Goal: Check status: Check status

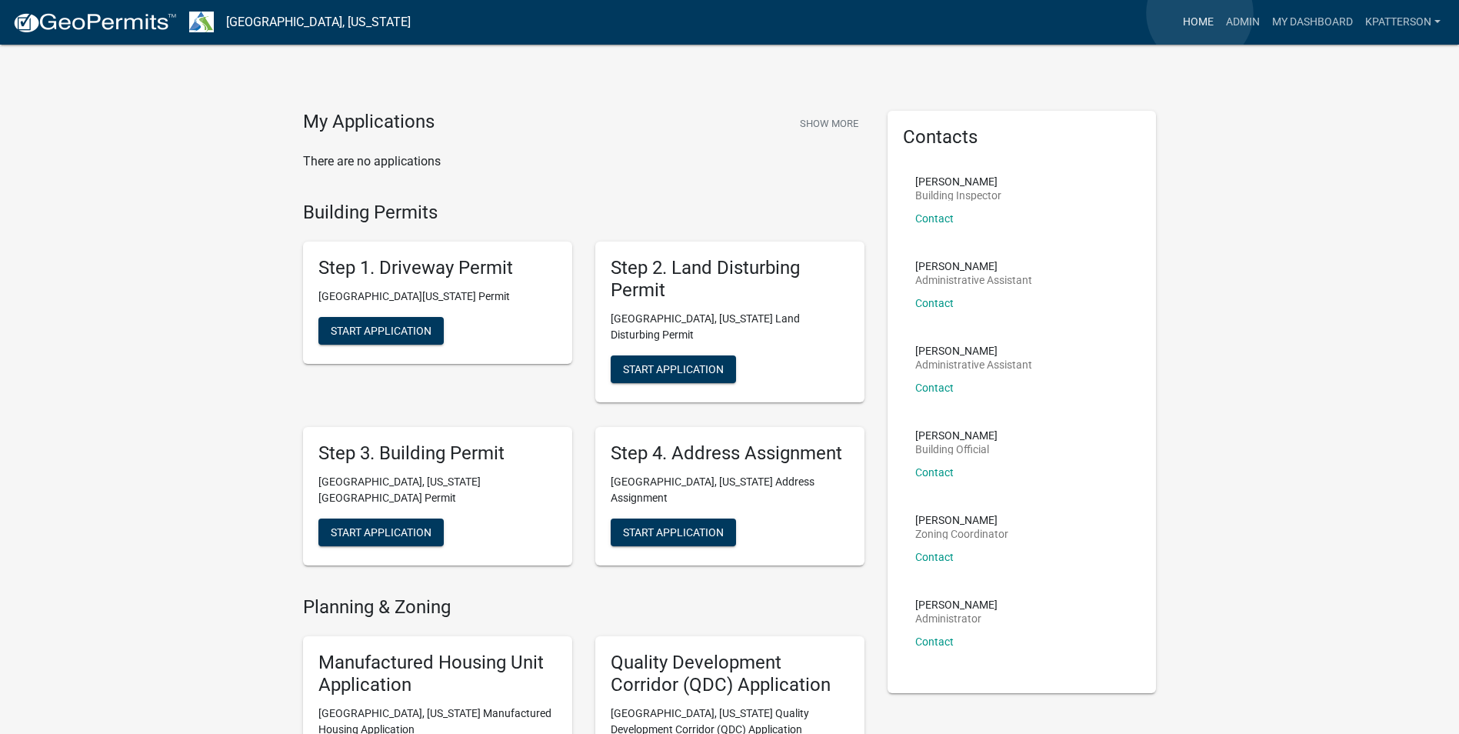
click at [1199, 13] on link "Home" at bounding box center [1197, 22] width 43 height 29
click at [1232, 19] on link "Admin" at bounding box center [1242, 22] width 46 height 29
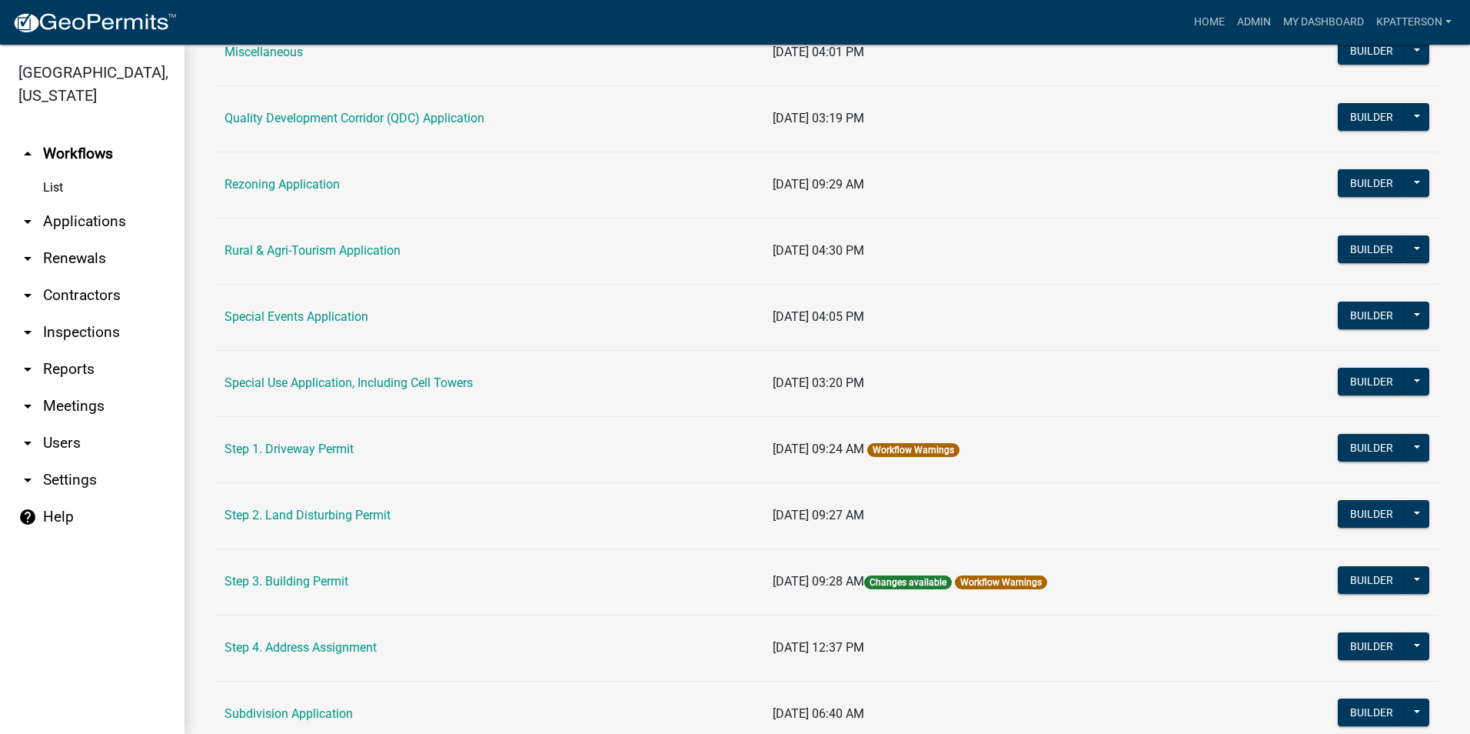
scroll to position [538, 0]
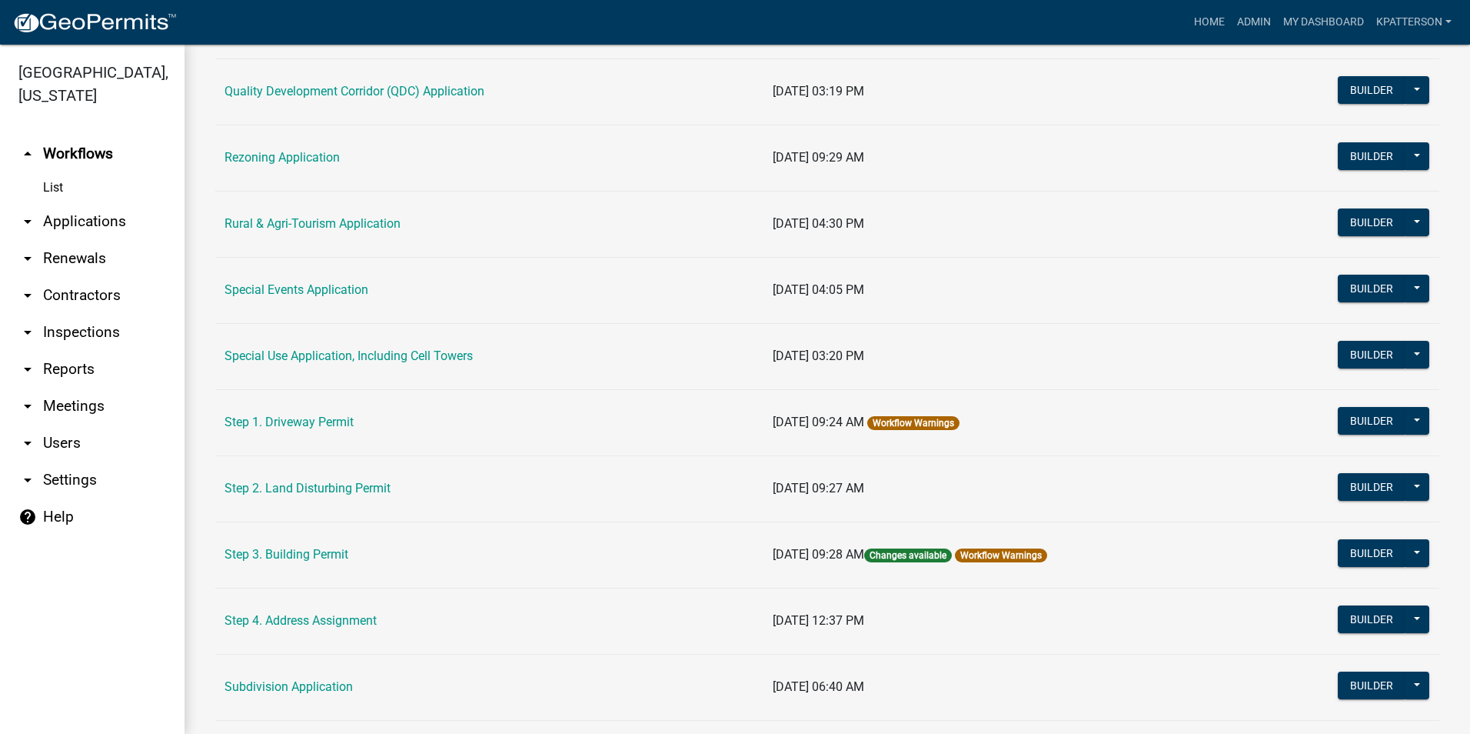
click at [324, 567] on td "Step 3. Building Permit" at bounding box center [489, 554] width 548 height 66
click at [324, 558] on link "Step 3. Building Permit" at bounding box center [287, 554] width 124 height 15
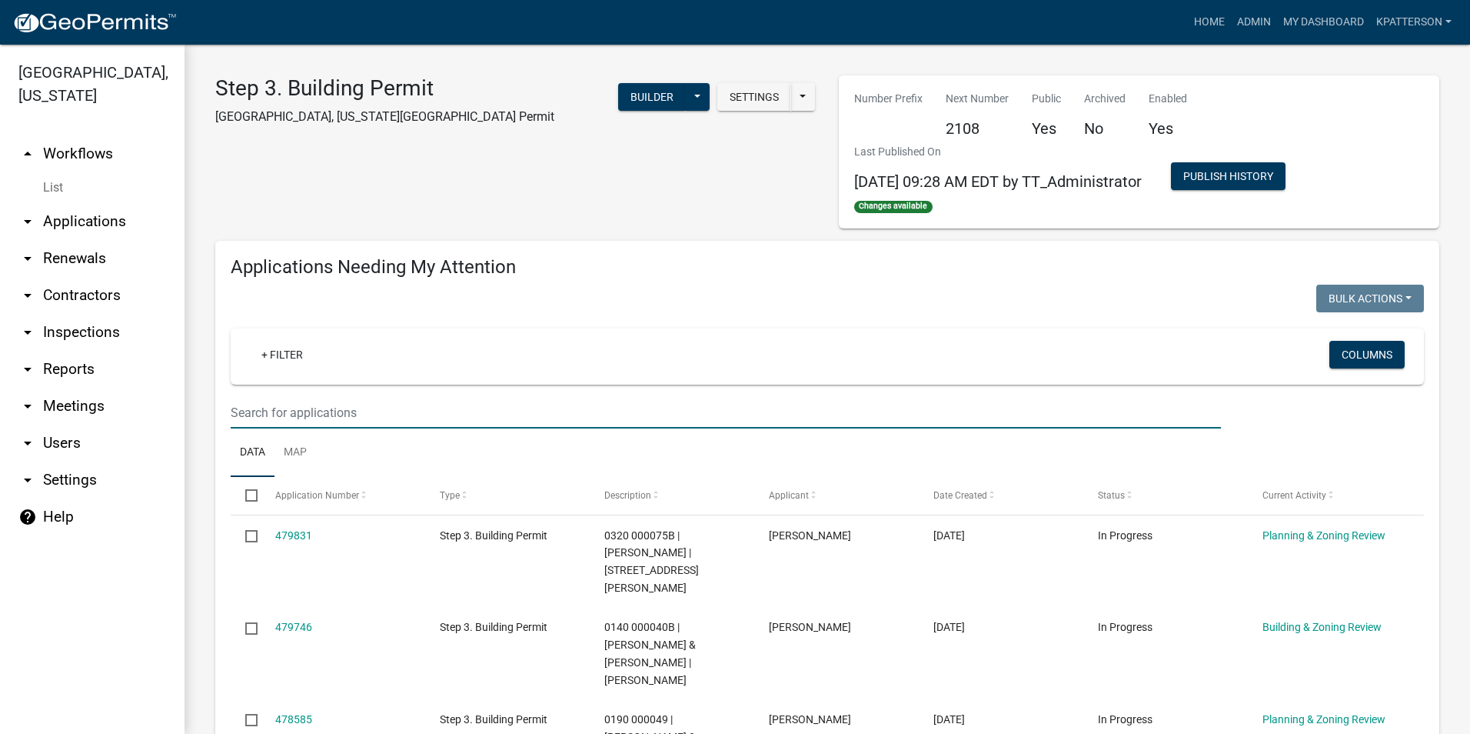
click at [329, 410] on input "text" at bounding box center [726, 413] width 990 height 32
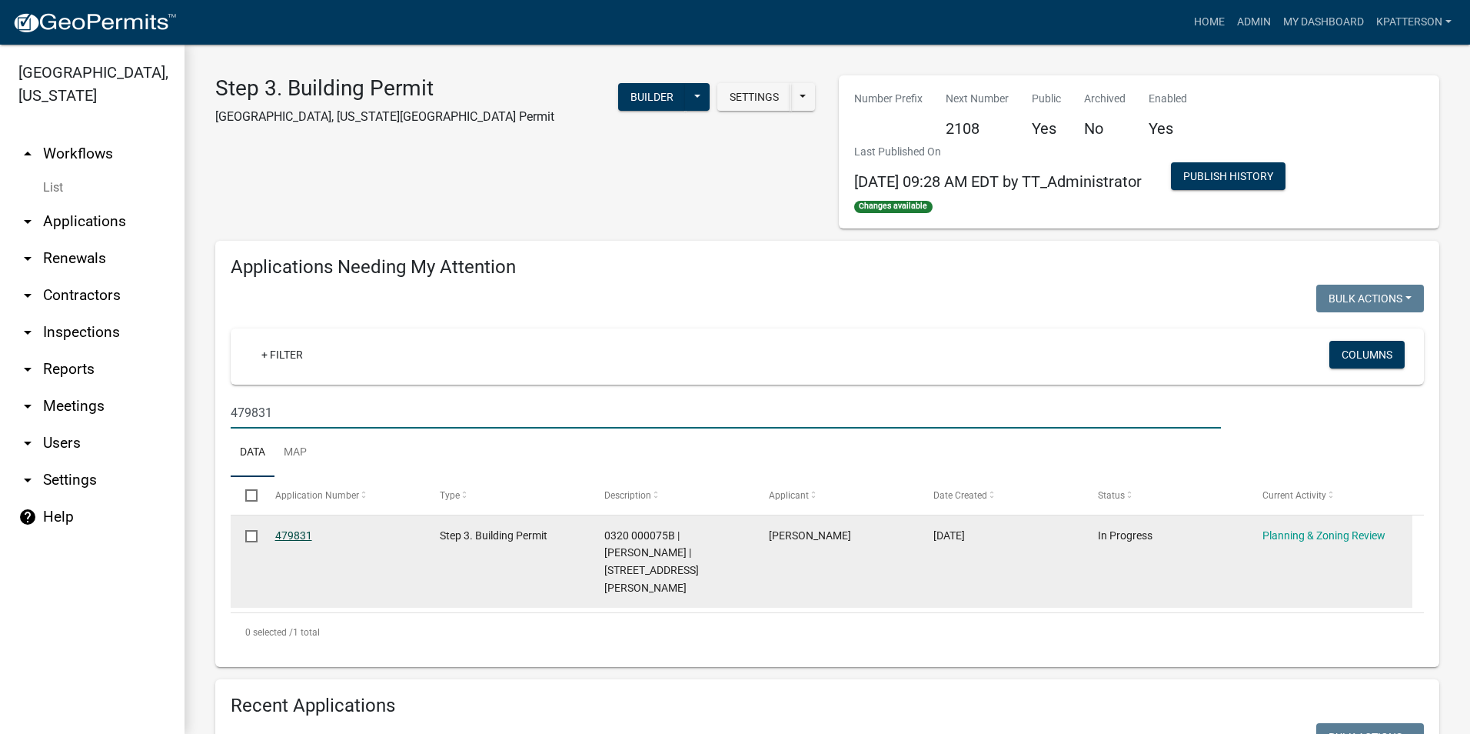
type input "479831"
click at [281, 537] on link "479831" at bounding box center [293, 535] width 37 height 12
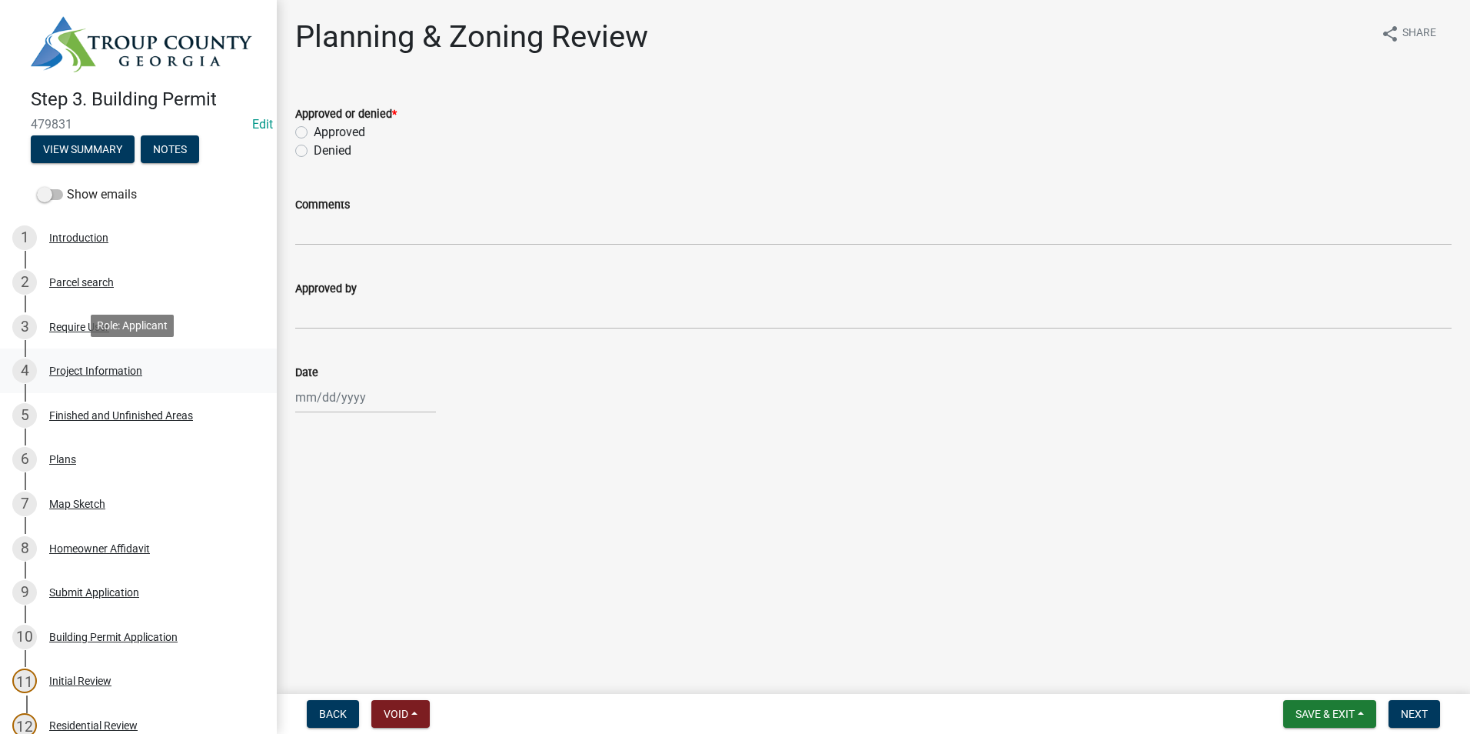
click at [85, 365] on div "Project Information" at bounding box center [95, 370] width 93 height 11
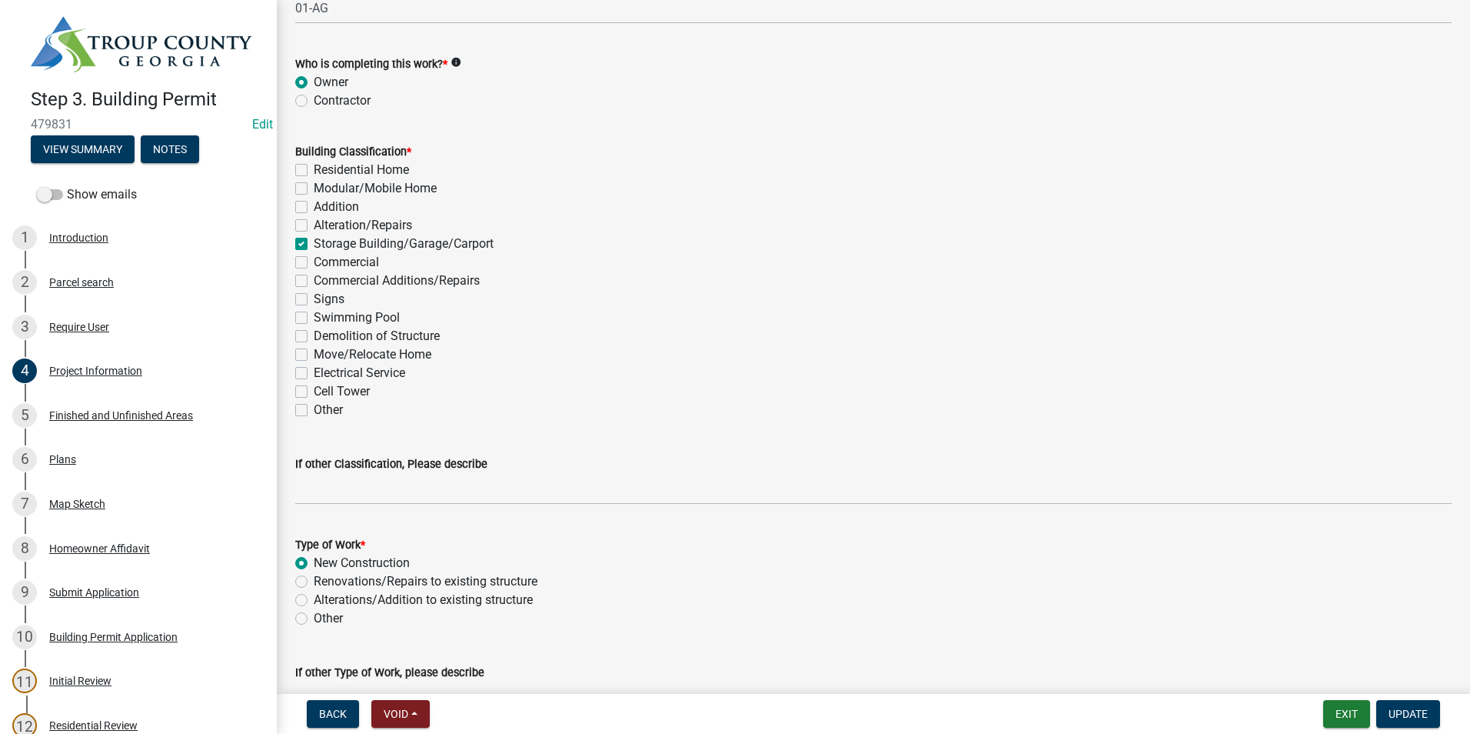
drag, startPoint x: 187, startPoint y: 358, endPoint x: 690, endPoint y: 291, distance: 507.2
click at [690, 291] on div "Step 3. Building Permit 479831 Edit View Summary Notes Show emails 1 Introducti…" at bounding box center [735, 367] width 1470 height 734
click at [694, 290] on div "Signs" at bounding box center [873, 299] width 1156 height 18
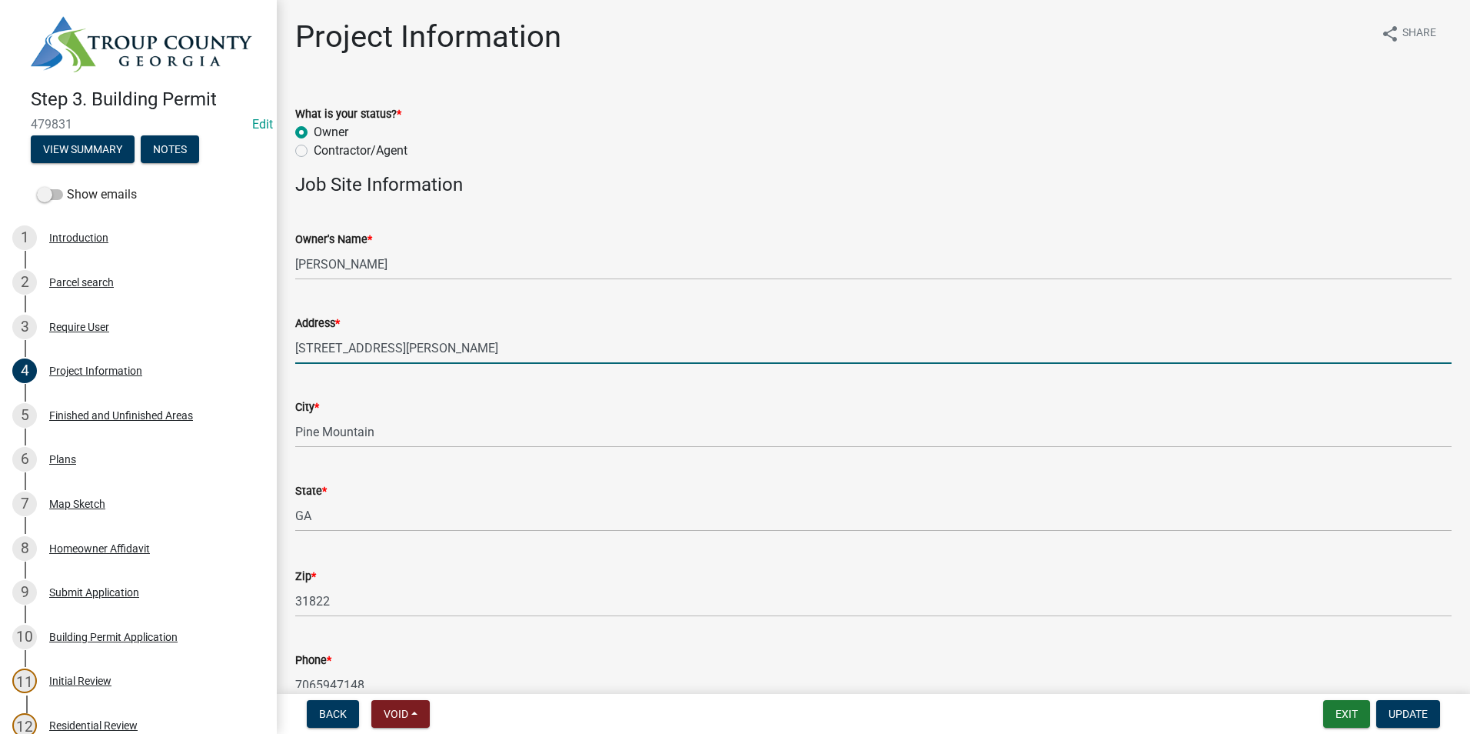
drag, startPoint x: 388, startPoint y: 355, endPoint x: 271, endPoint y: 367, distance: 116.7
click at [271, 367] on div "Step 3. Building Permit 479831 Edit View Summary Notes Show emails 1 Introducti…" at bounding box center [735, 367] width 1470 height 734
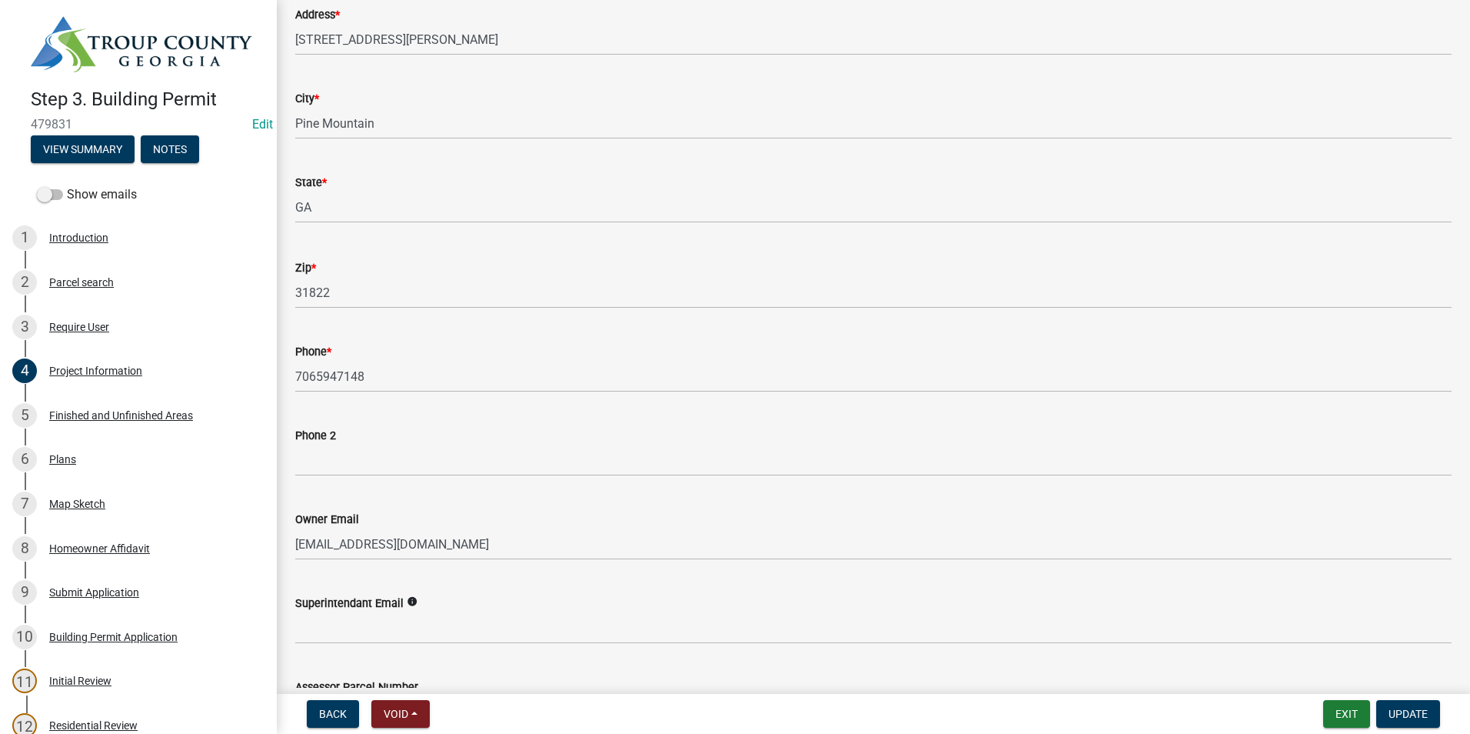
scroll to position [327, 0]
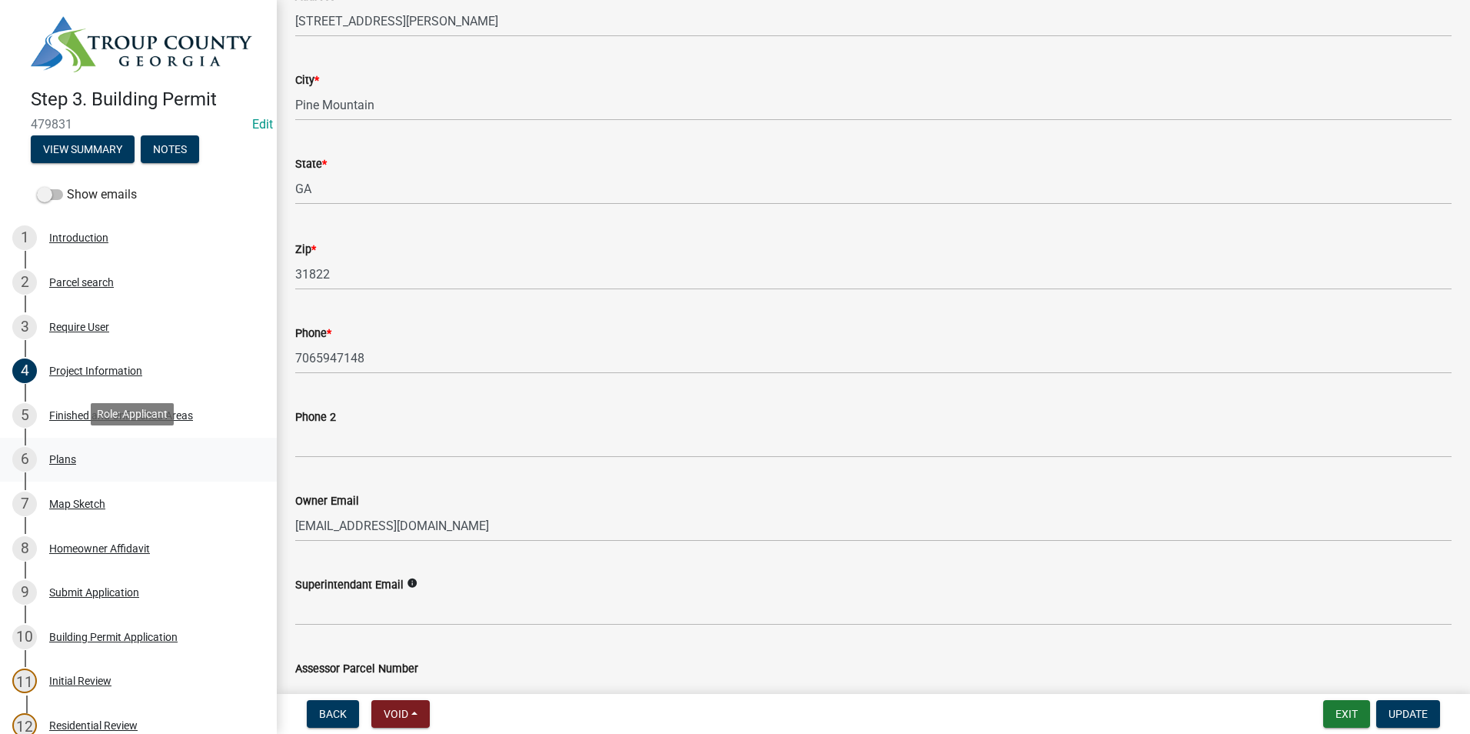
click at [134, 464] on div "6 Plans" at bounding box center [132, 459] width 240 height 25
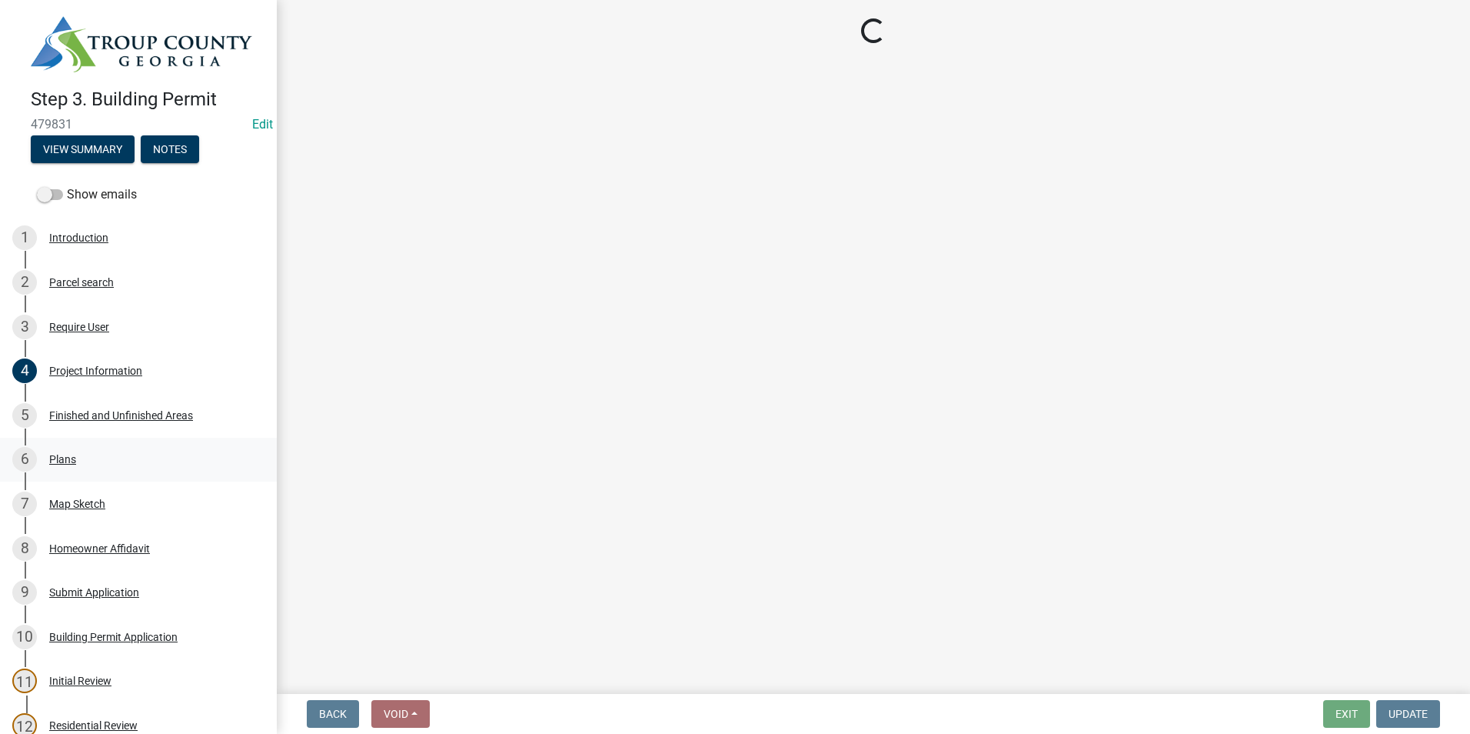
scroll to position [0, 0]
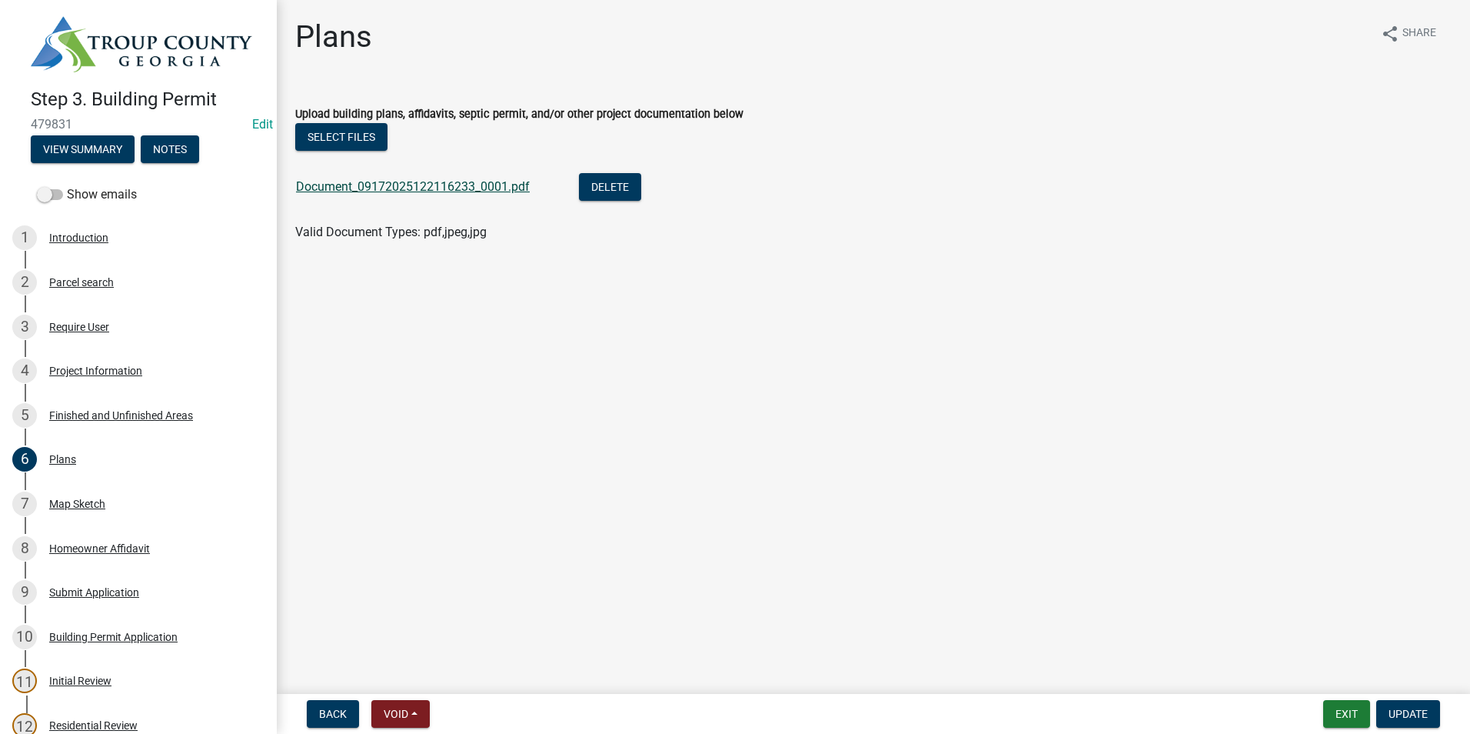
click at [434, 186] on link "Document_09172025122116233_0001.pdf" at bounding box center [413, 186] width 234 height 15
click at [201, 374] on div "4 Project Information" at bounding box center [132, 370] width 240 height 25
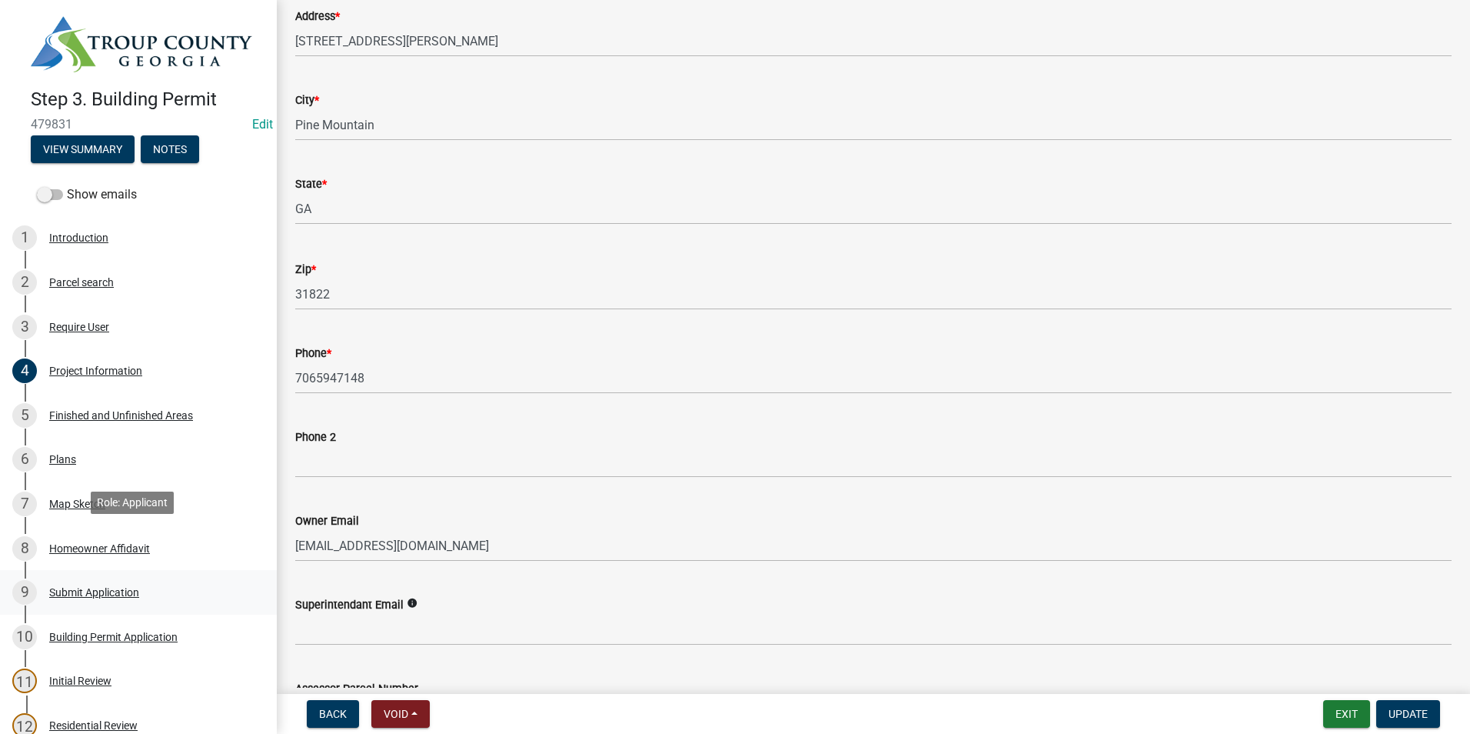
scroll to position [308, 0]
click at [88, 498] on div "Map Sketch" at bounding box center [77, 503] width 56 height 11
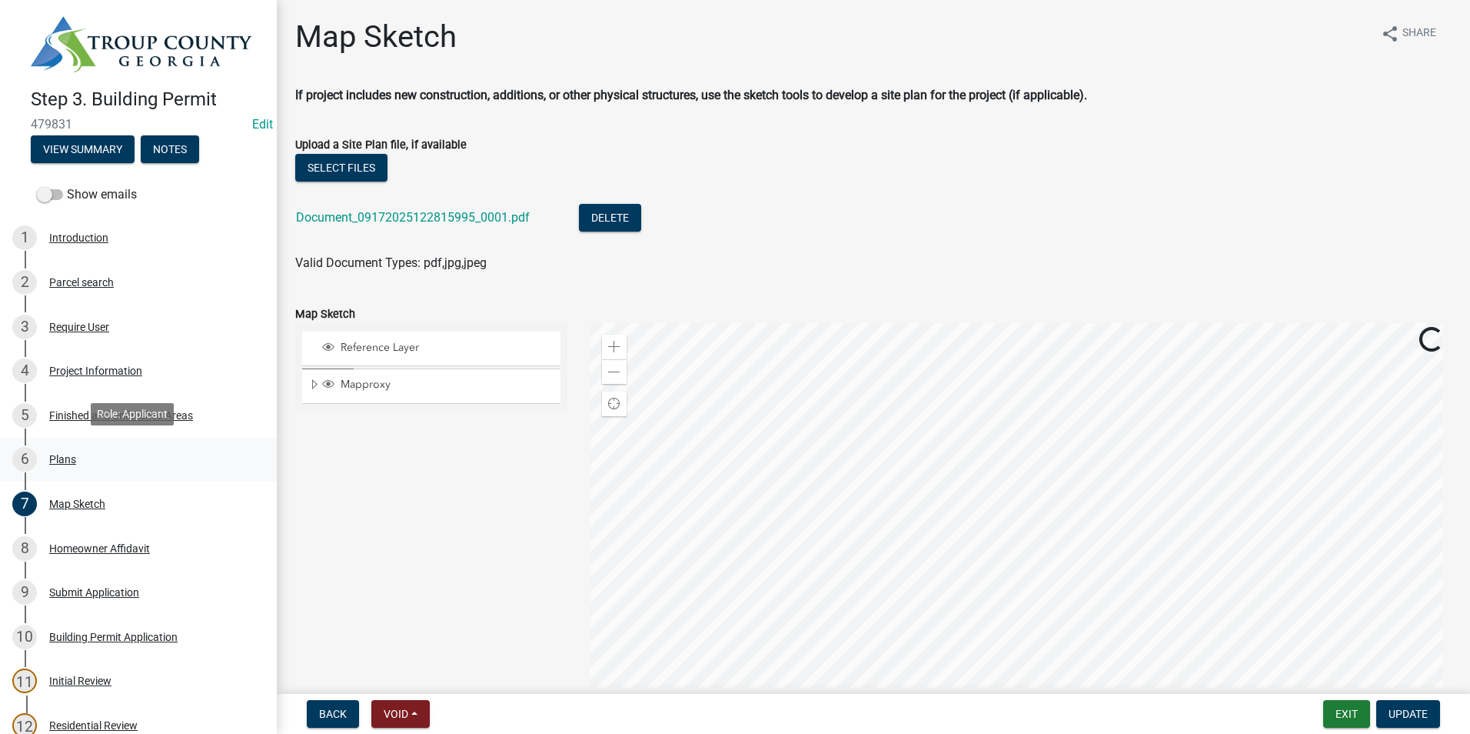
click at [92, 471] on link "6 Plans" at bounding box center [138, 460] width 277 height 45
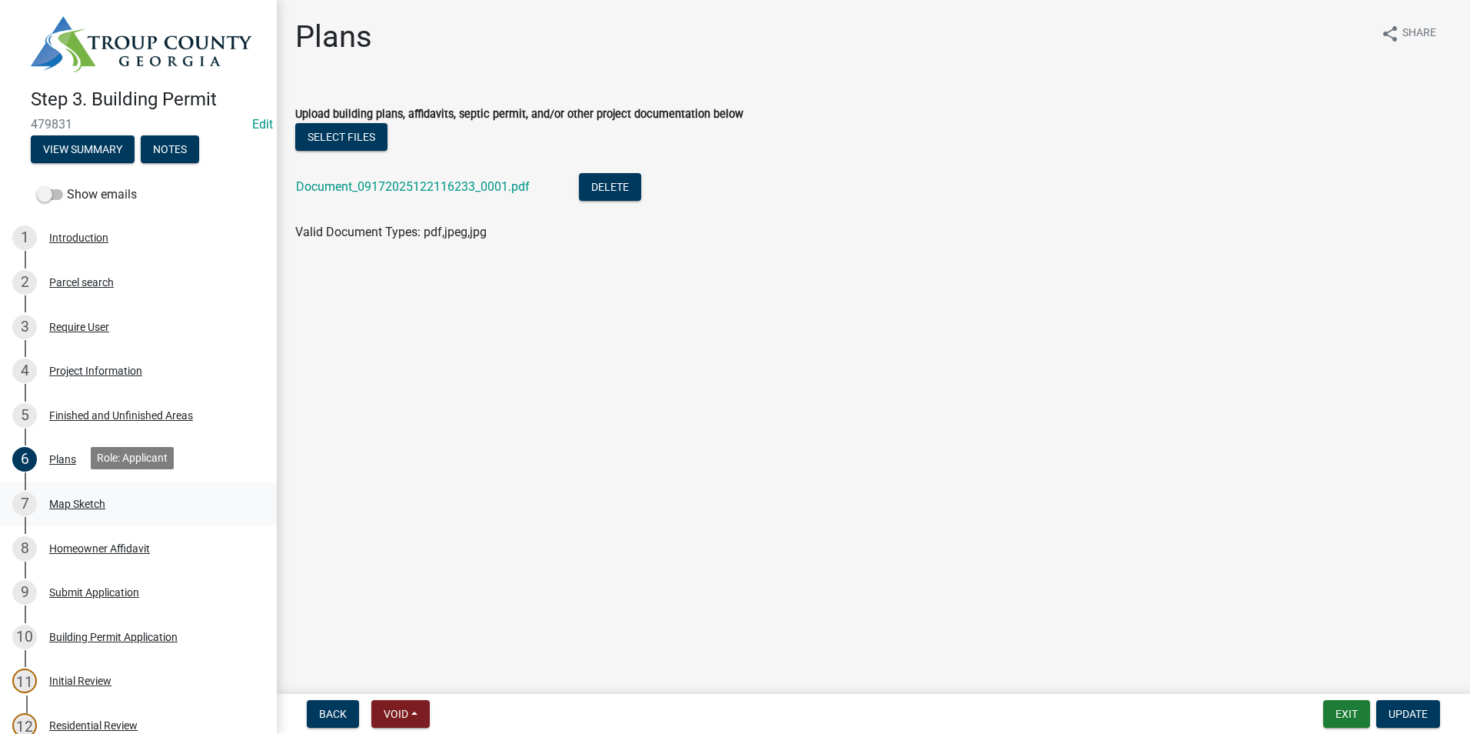
click at [100, 512] on div "7 Map Sketch" at bounding box center [132, 503] width 240 height 25
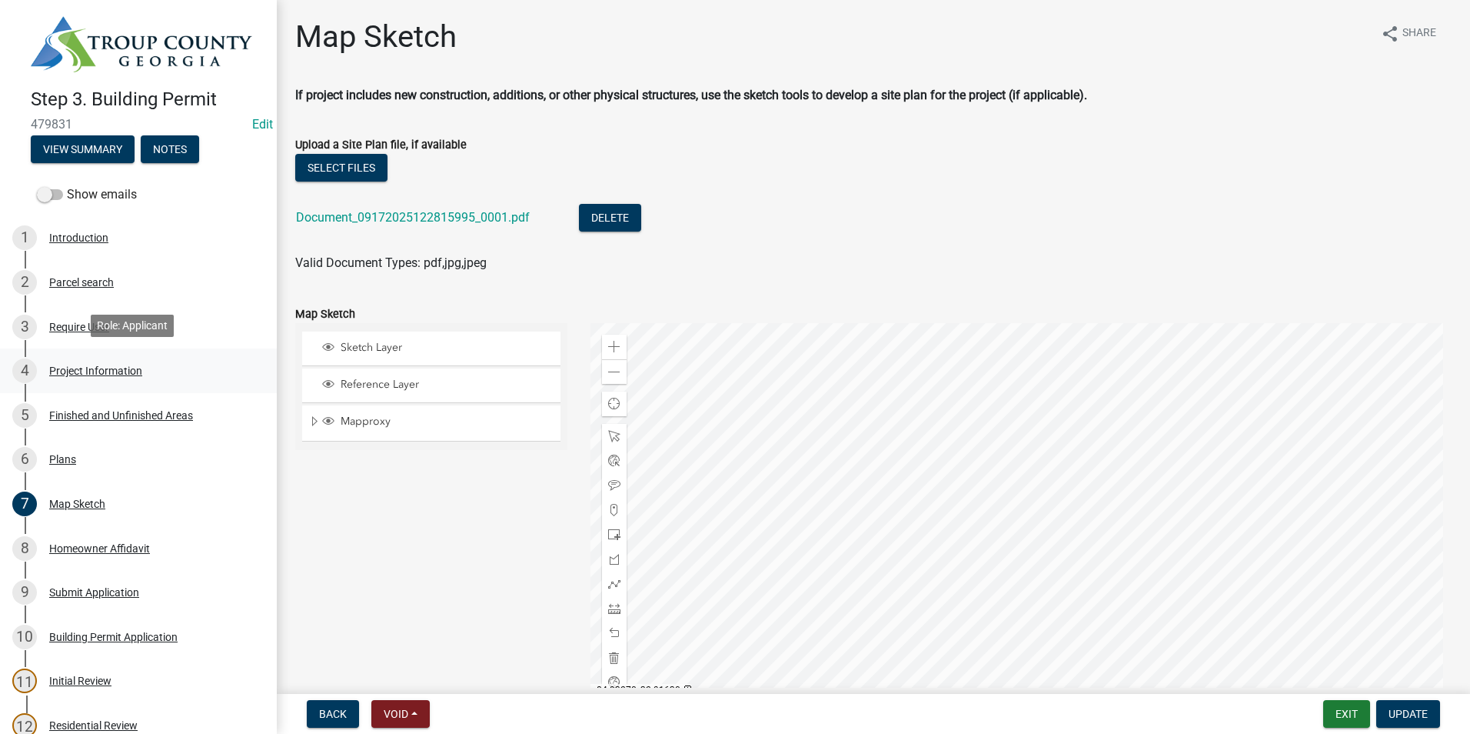
click at [52, 371] on div "Project Information" at bounding box center [95, 370] width 93 height 11
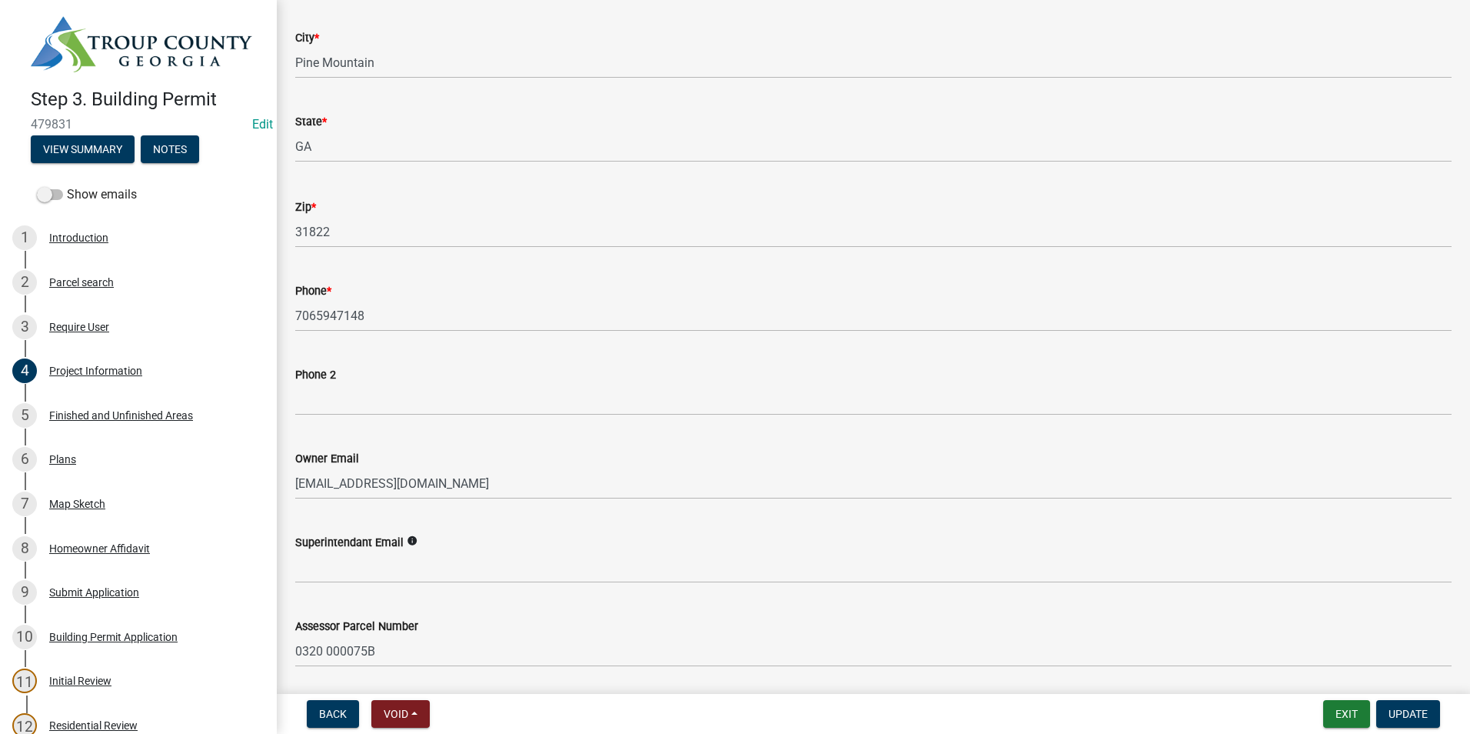
scroll to position [461, 0]
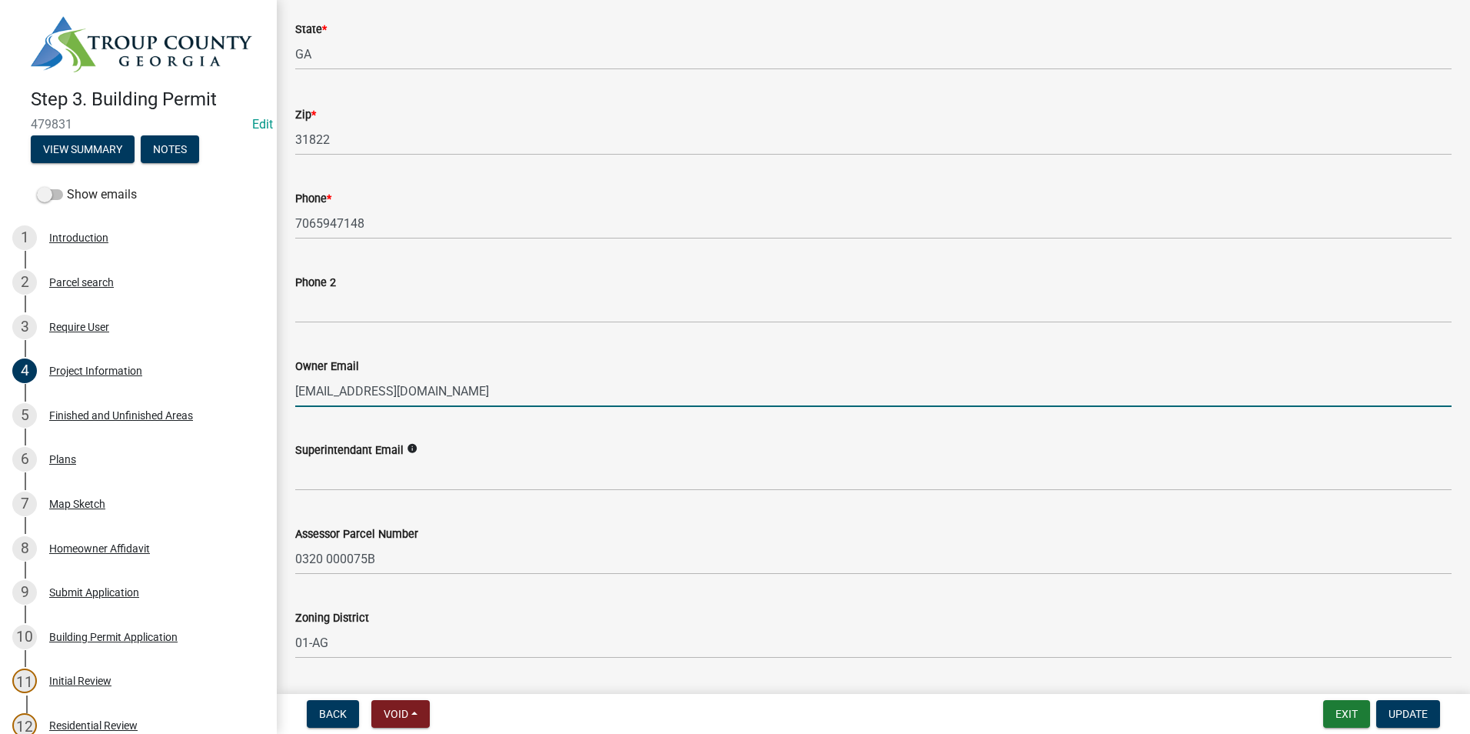
drag, startPoint x: 474, startPoint y: 388, endPoint x: 268, endPoint y: 411, distance: 207.4
click at [268, 411] on div "Step 3. Building Permit 479831 Edit View Summary Notes Show emails 1 Introducti…" at bounding box center [735, 367] width 1470 height 734
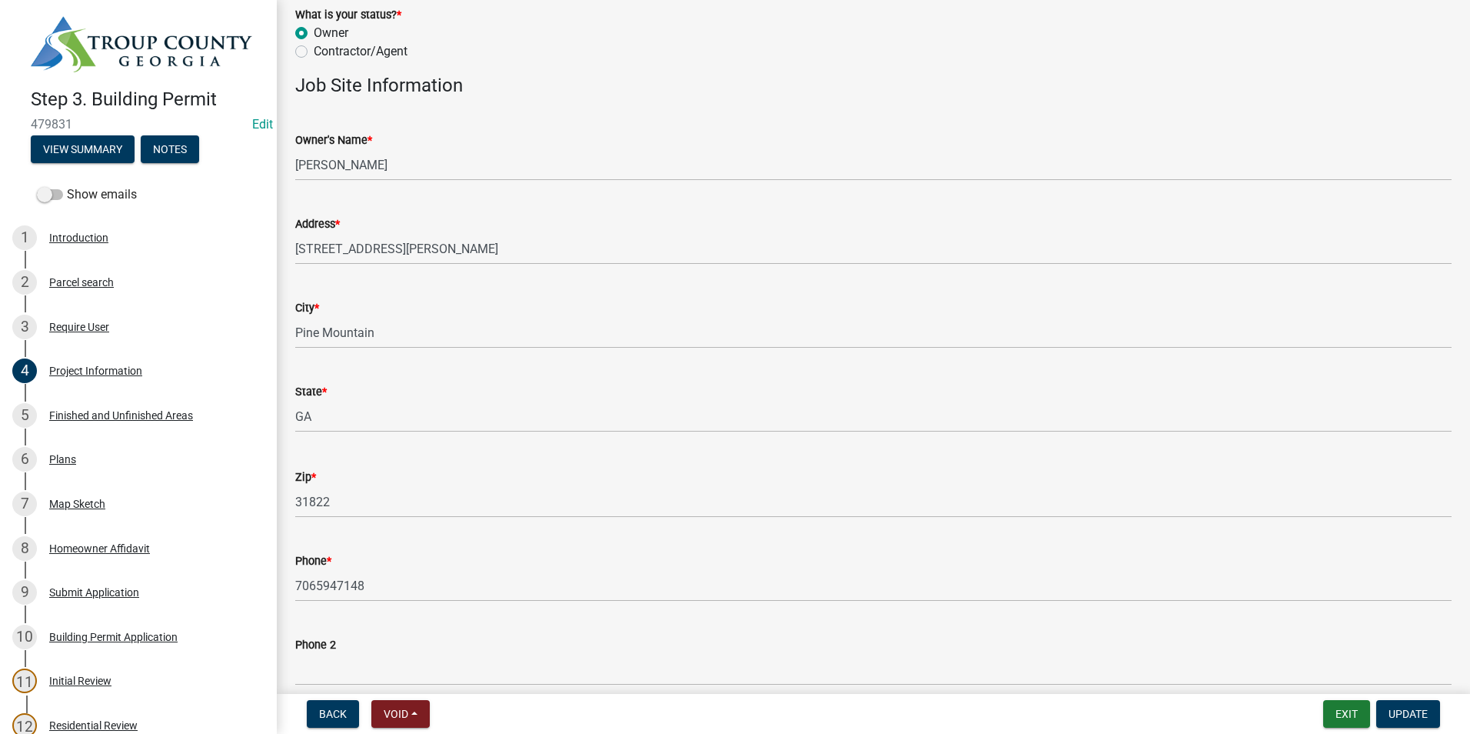
scroll to position [0, 0]
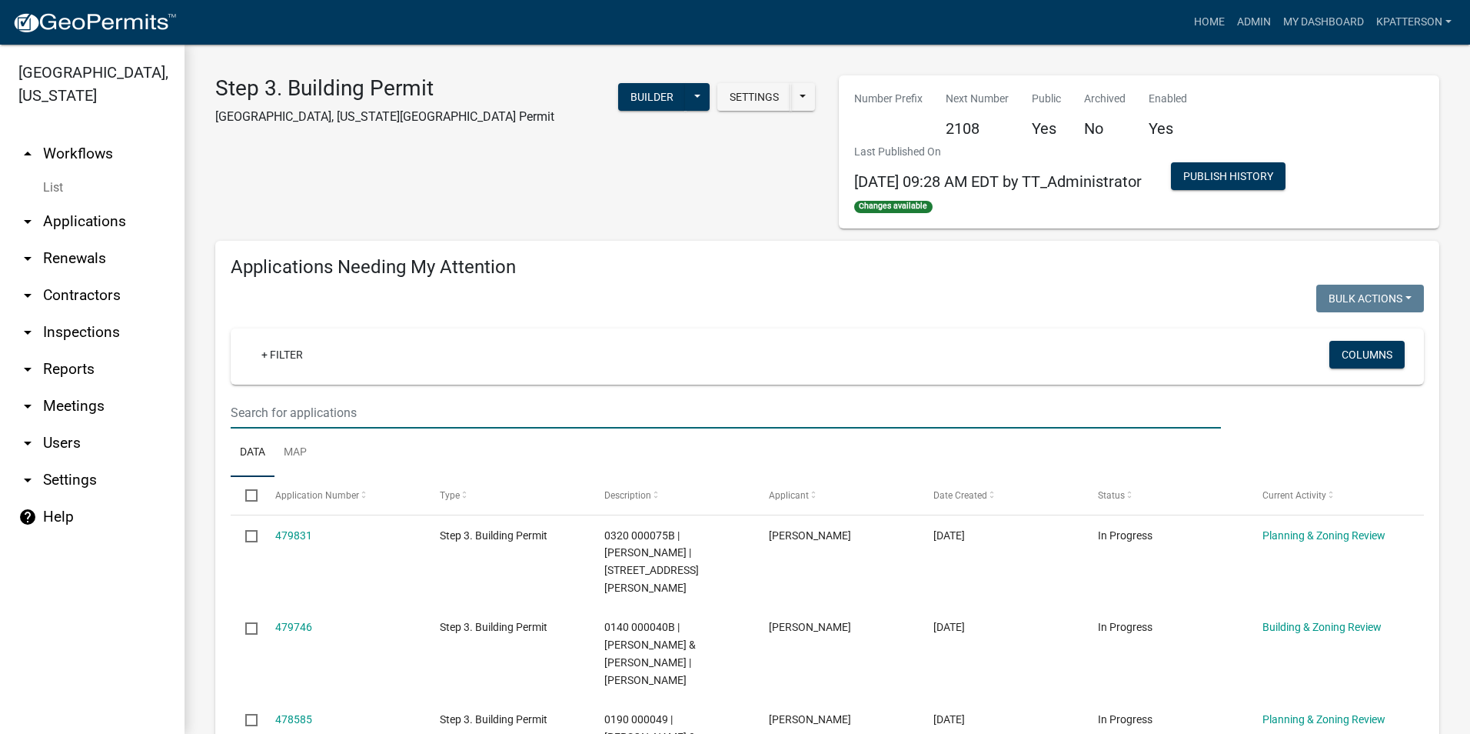
click at [350, 414] on input "text" at bounding box center [726, 413] width 990 height 32
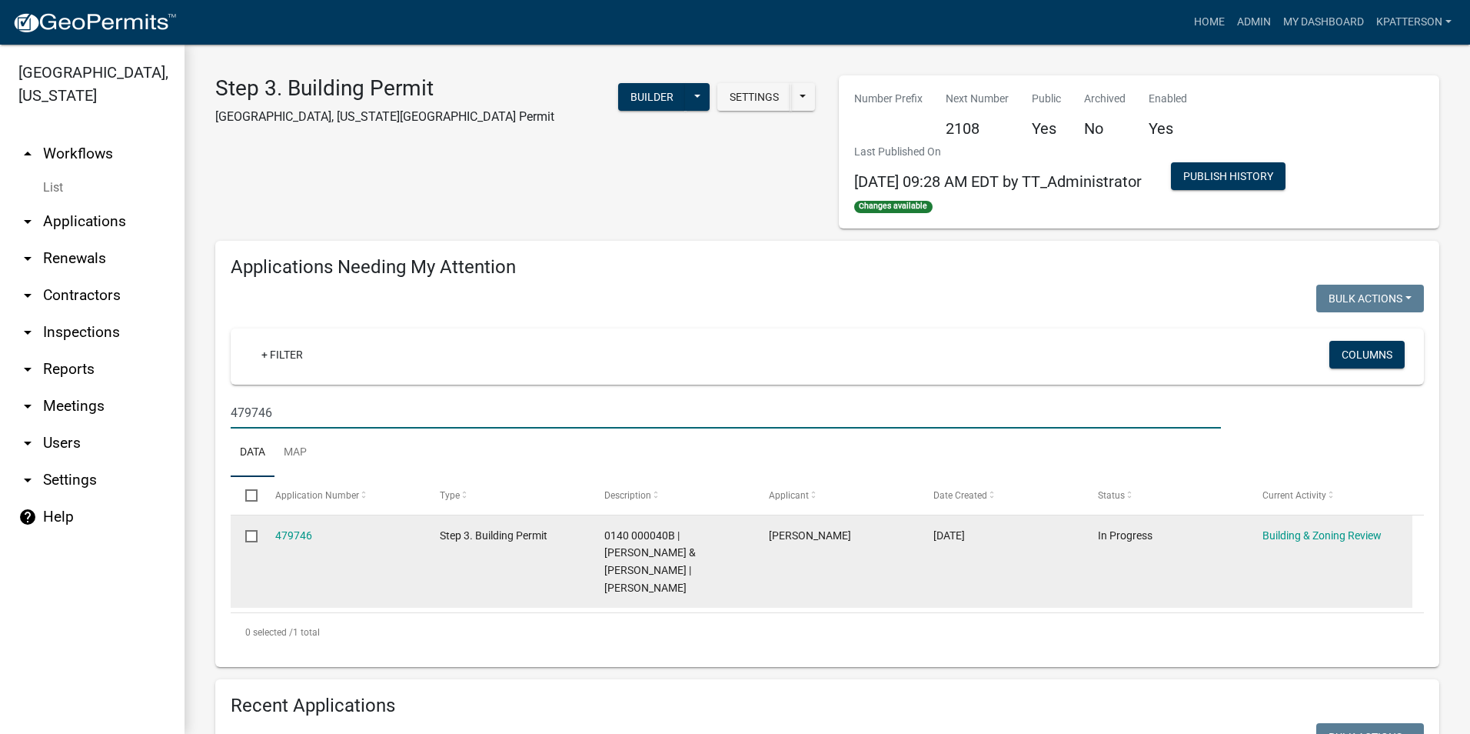
type input "479746"
click at [1309, 525] on datatable-body-cell "Building & Zoning Review" at bounding box center [1330, 561] width 165 height 92
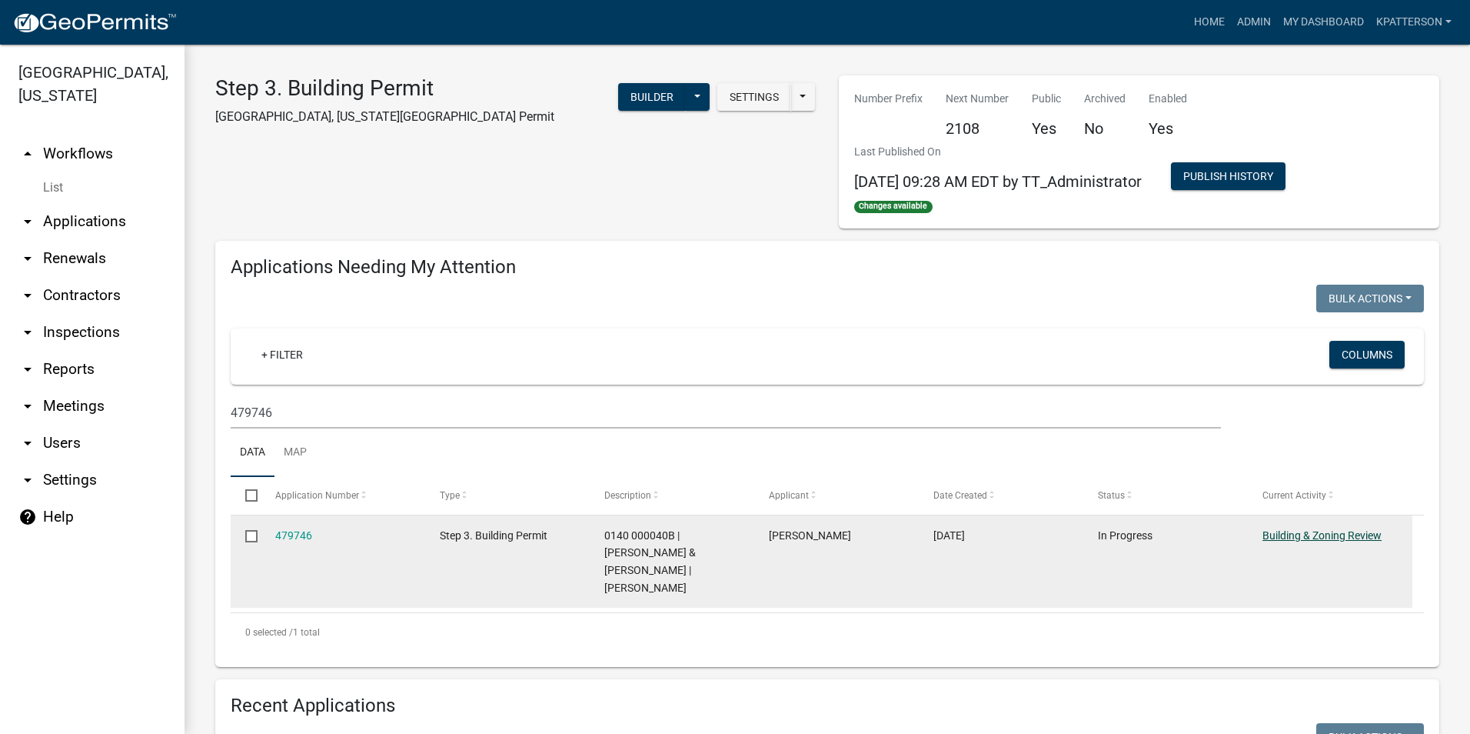
click at [1309, 534] on link "Building & Zoning Review" at bounding box center [1322, 535] width 119 height 12
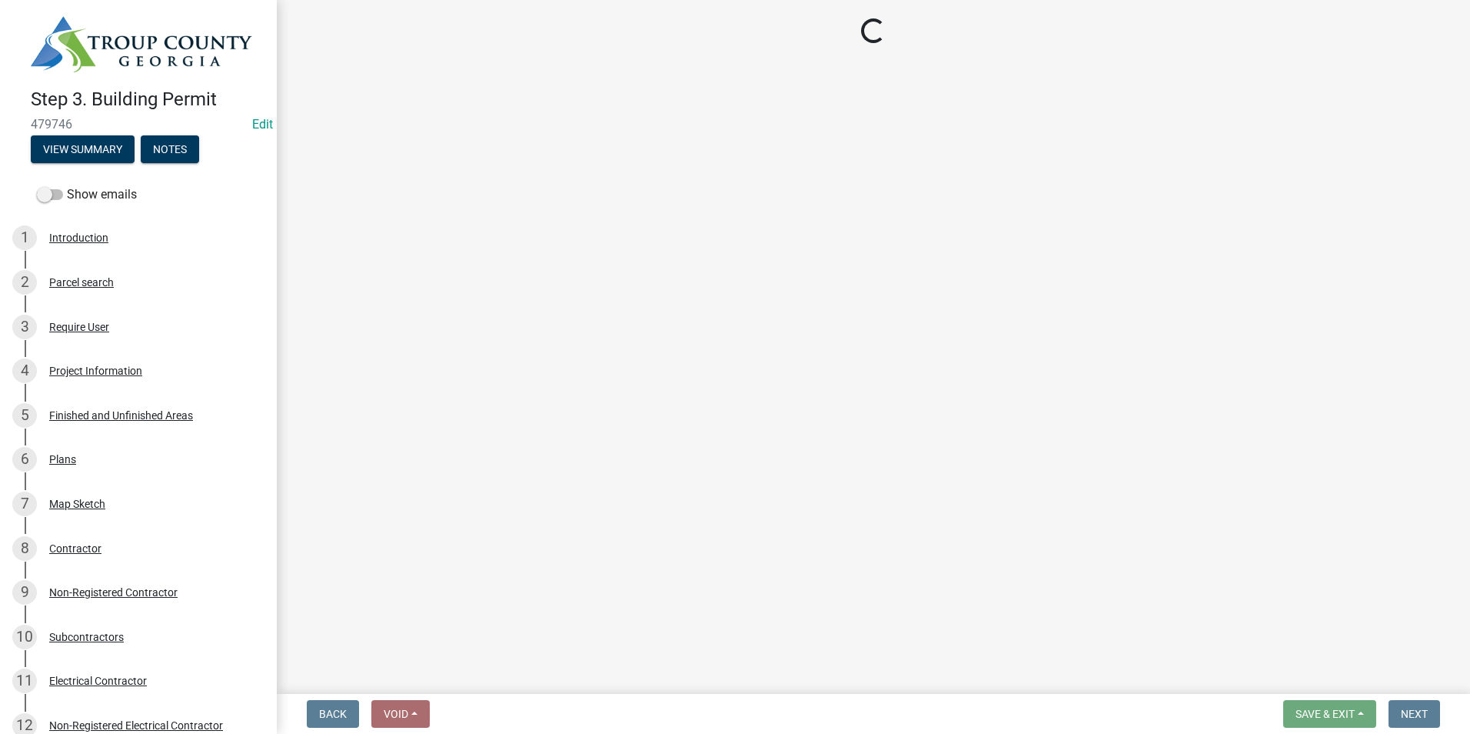
select select "d688b2a4-394c-4e7e-bf27-4f07b97f5404"
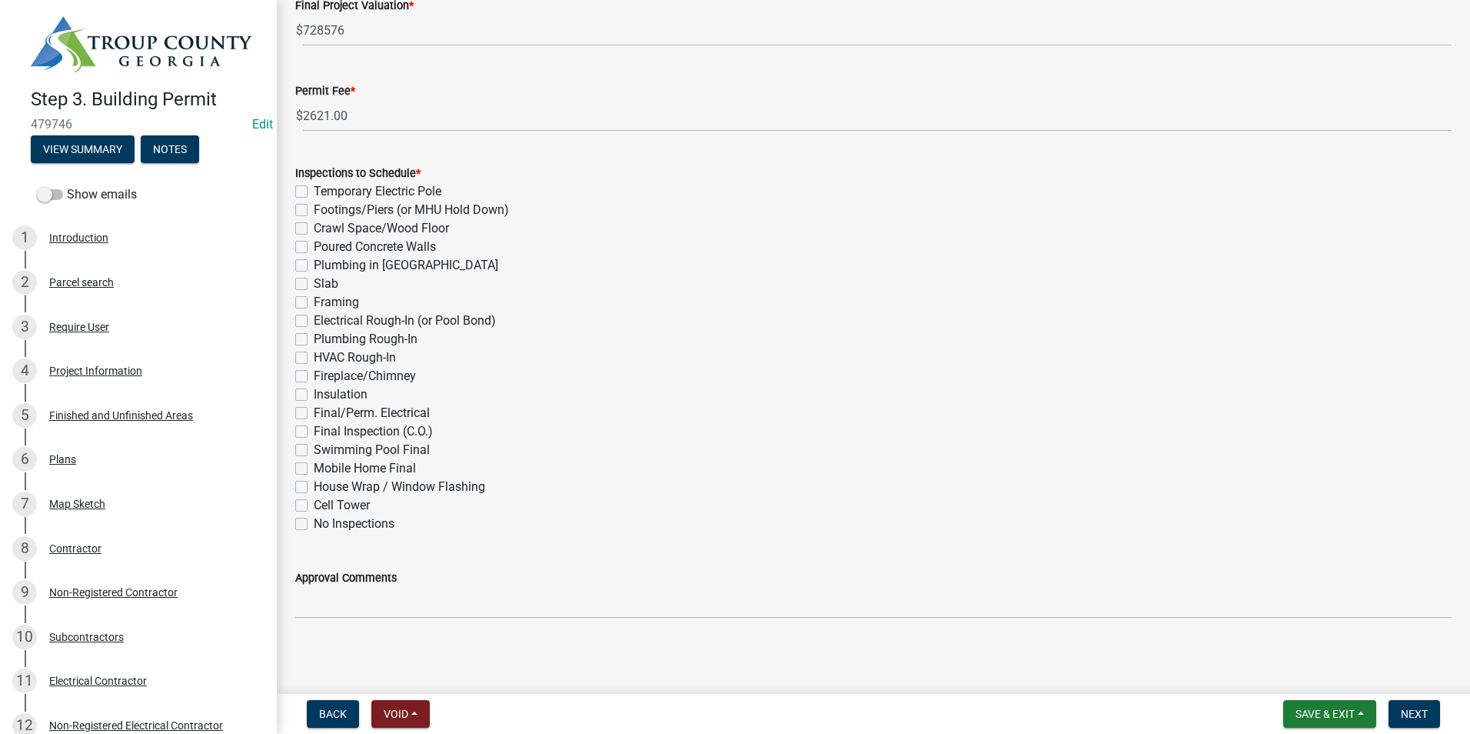
scroll to position [471, 0]
click at [90, 366] on div "Project Information" at bounding box center [95, 370] width 93 height 11
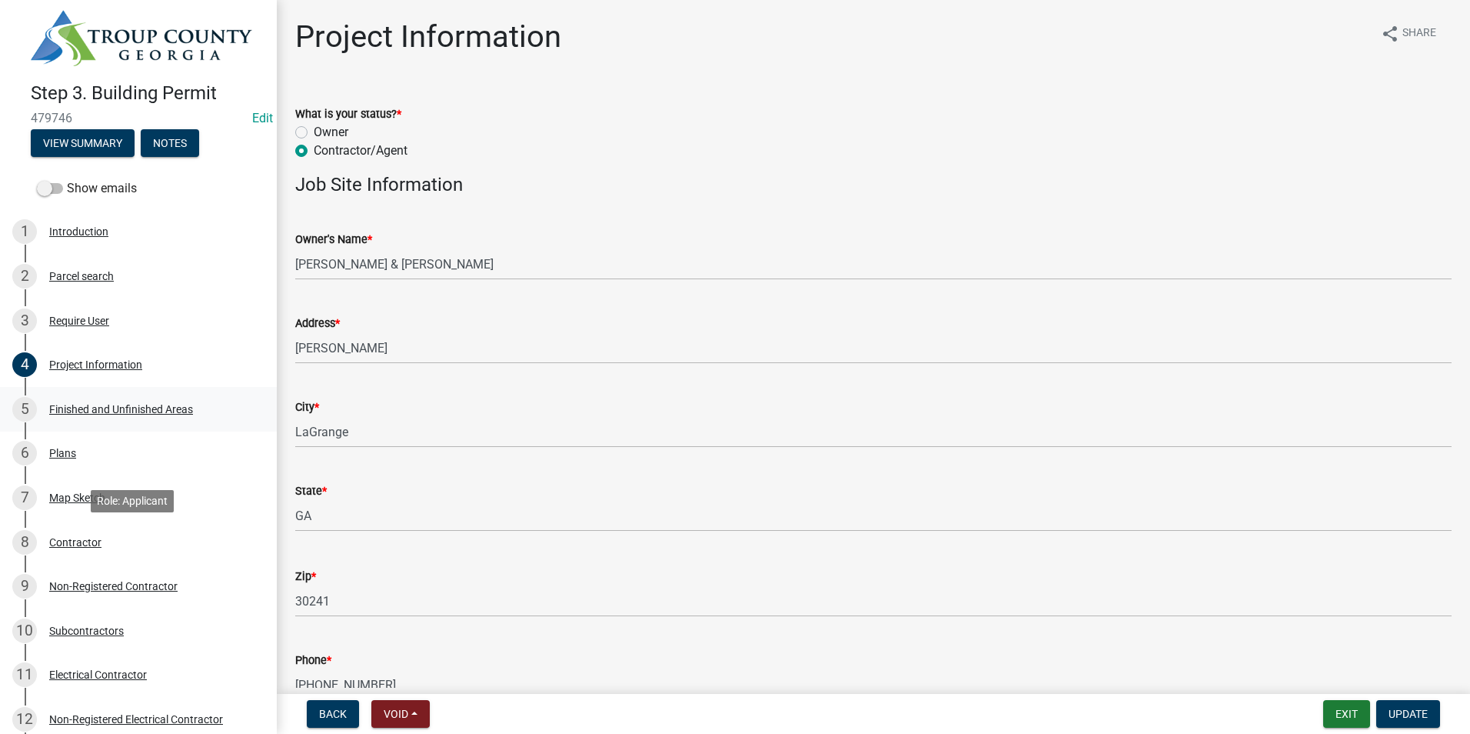
scroll to position [0, 0]
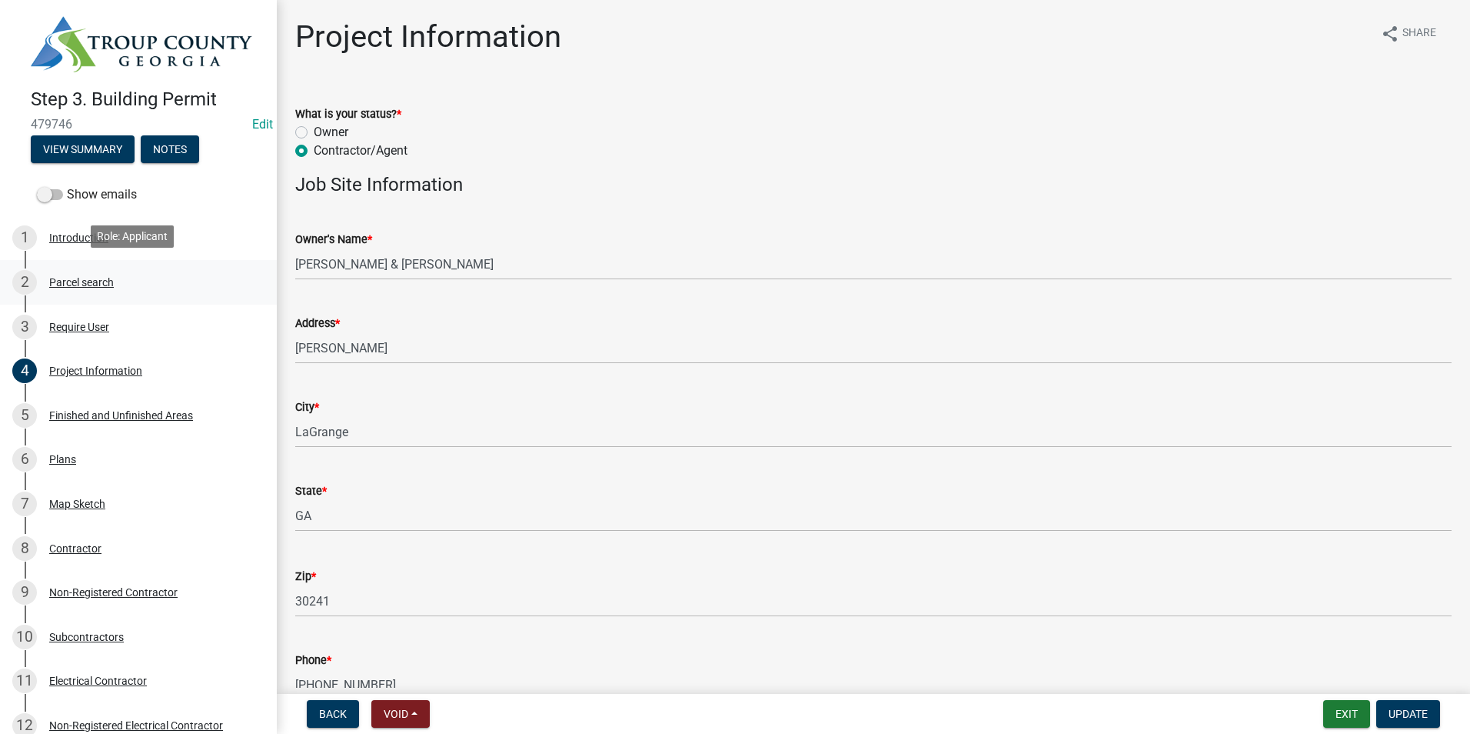
click at [161, 285] on div "2 Parcel search" at bounding box center [132, 282] width 240 height 25
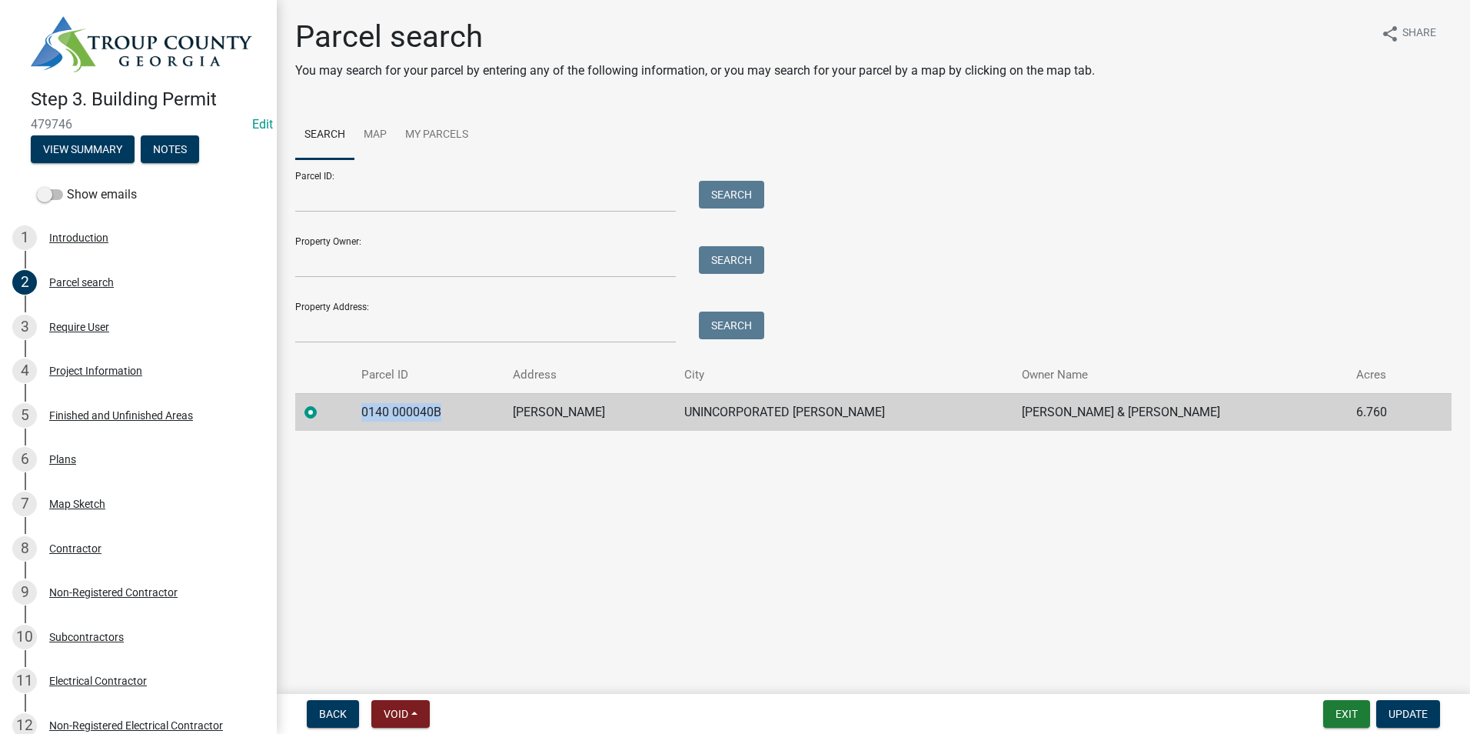
drag, startPoint x: 454, startPoint y: 411, endPoint x: 342, endPoint y: 416, distance: 112.4
click at [342, 416] on tr "0140 000040B [PERSON_NAME] UNINCORPORATED [PERSON_NAME] [PERSON_NAME] & [PERSON…" at bounding box center [873, 412] width 1156 height 38
drag, startPoint x: 342, startPoint y: 416, endPoint x: 404, endPoint y: 412, distance: 62.4
copy td "0140 000040B"
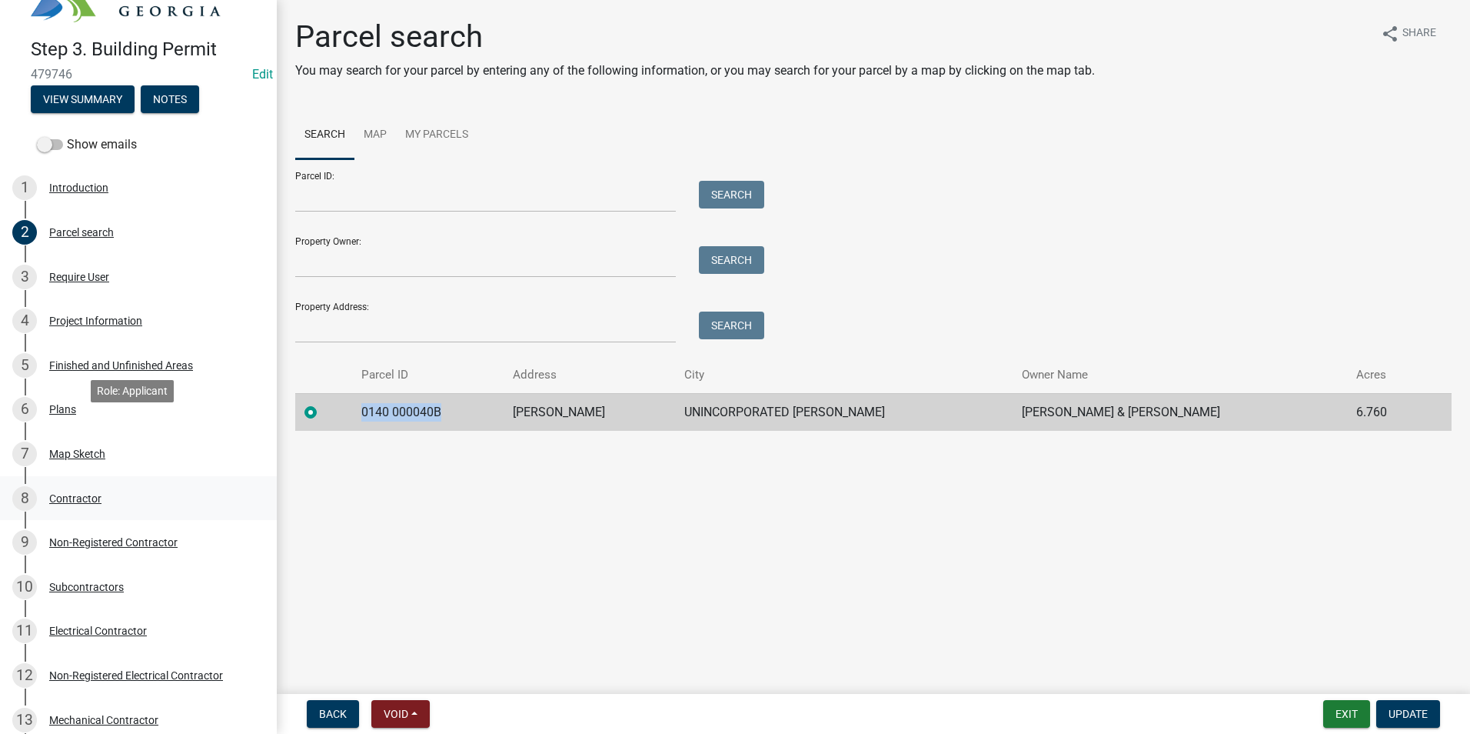
scroll to position [77, 0]
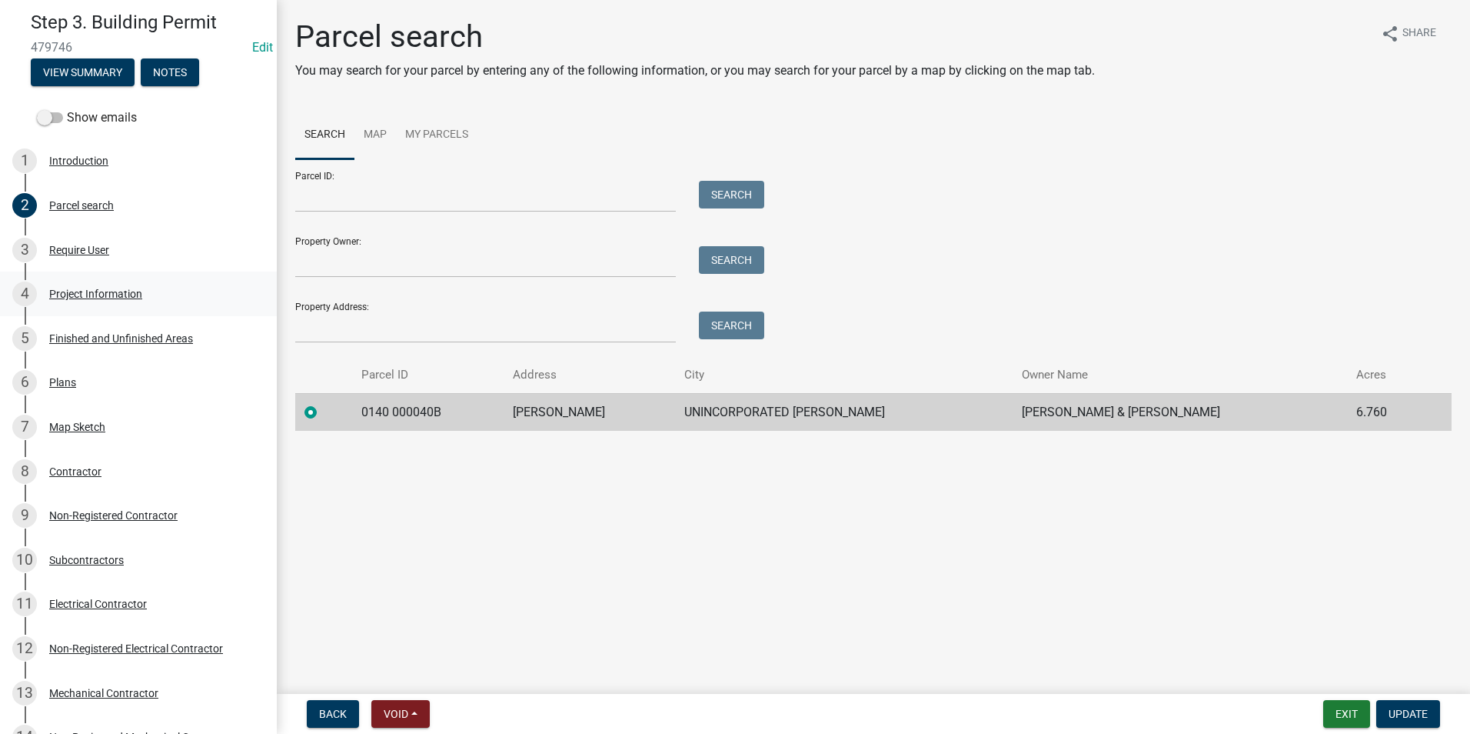
click at [91, 296] on div "Project Information" at bounding box center [95, 293] width 93 height 11
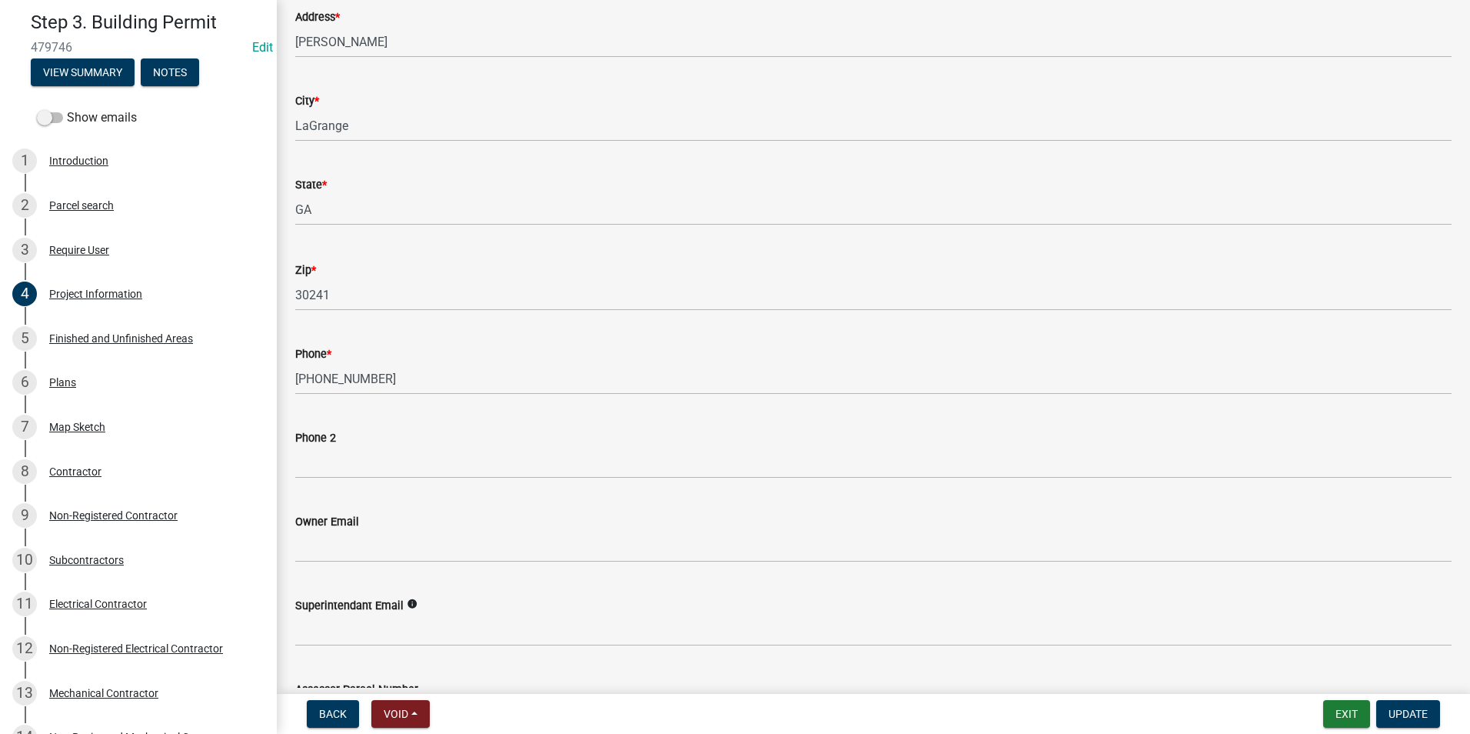
scroll to position [461, 0]
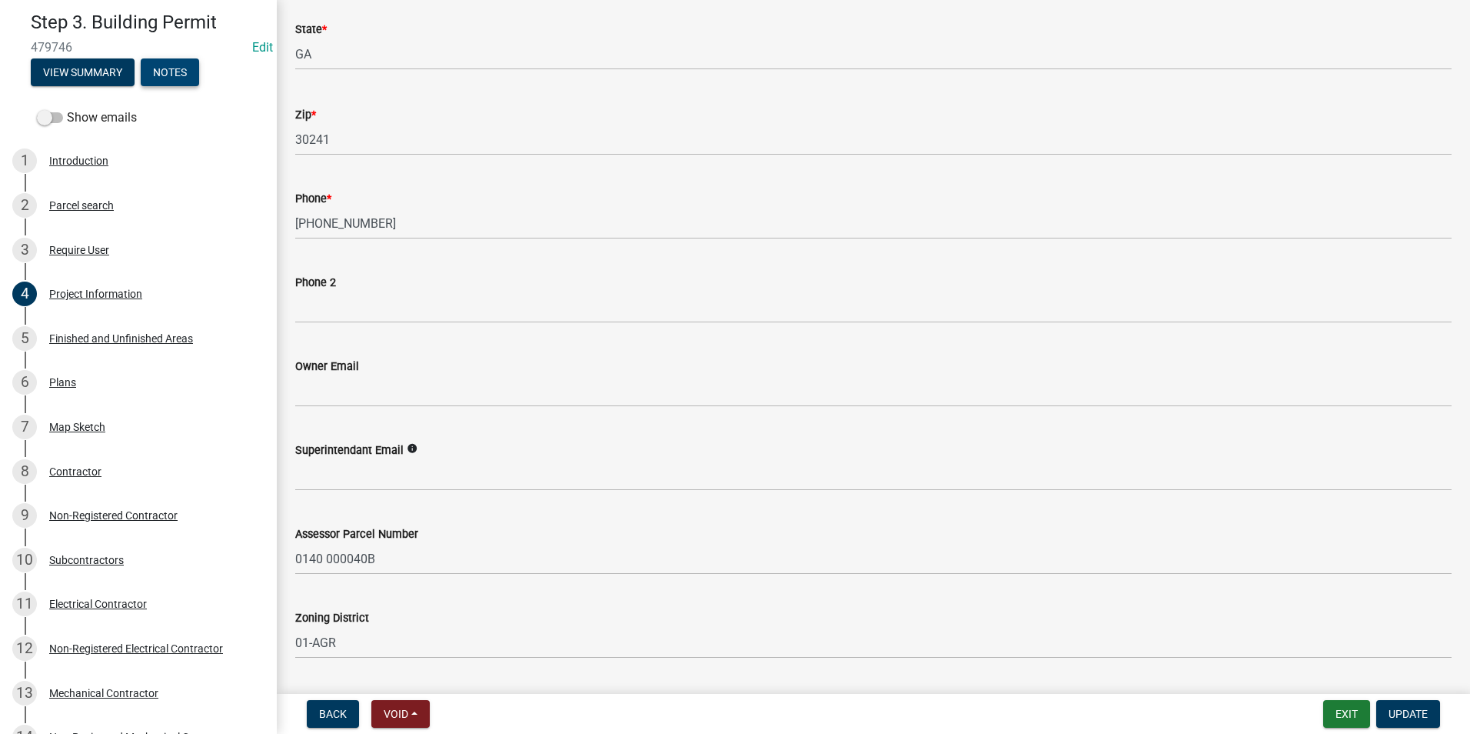
click at [182, 67] on button "Notes" at bounding box center [170, 72] width 58 height 28
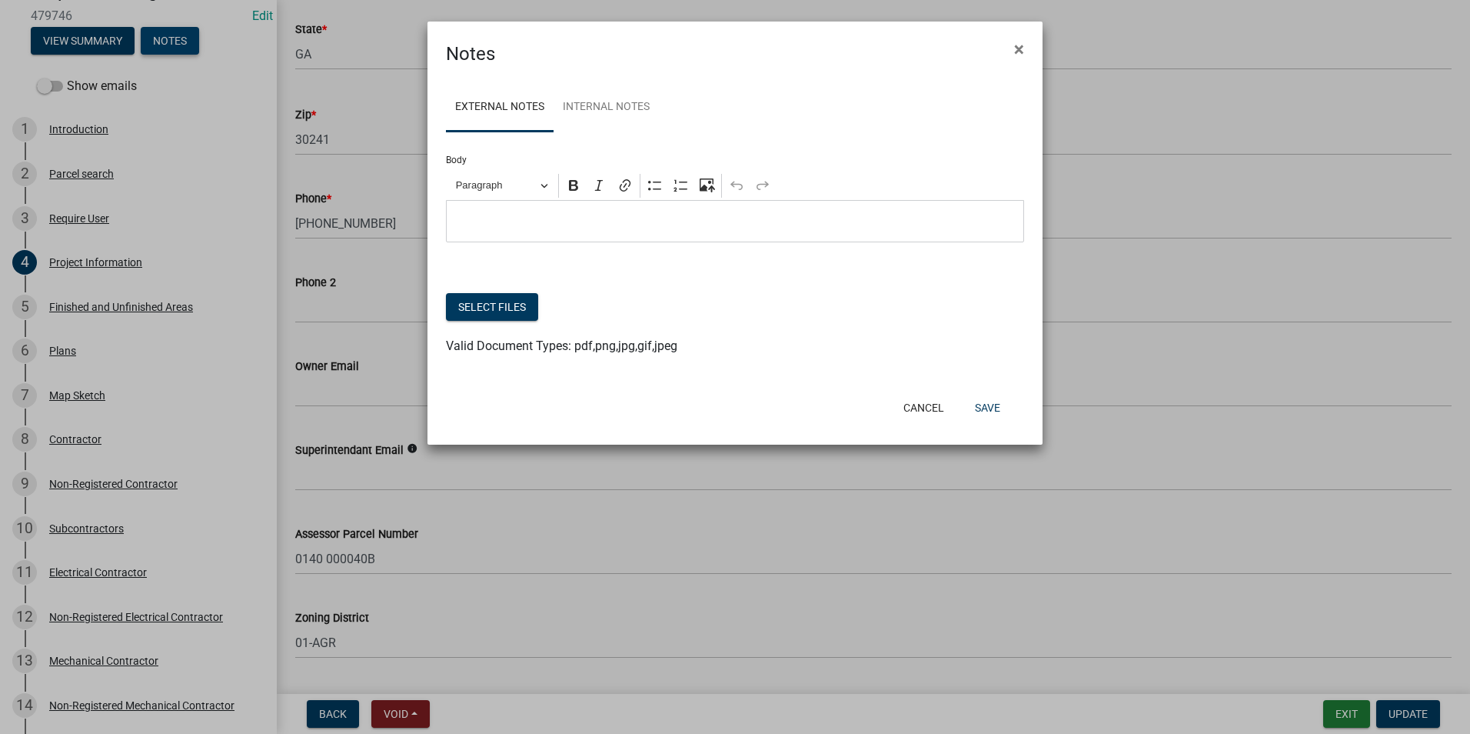
scroll to position [48, 0]
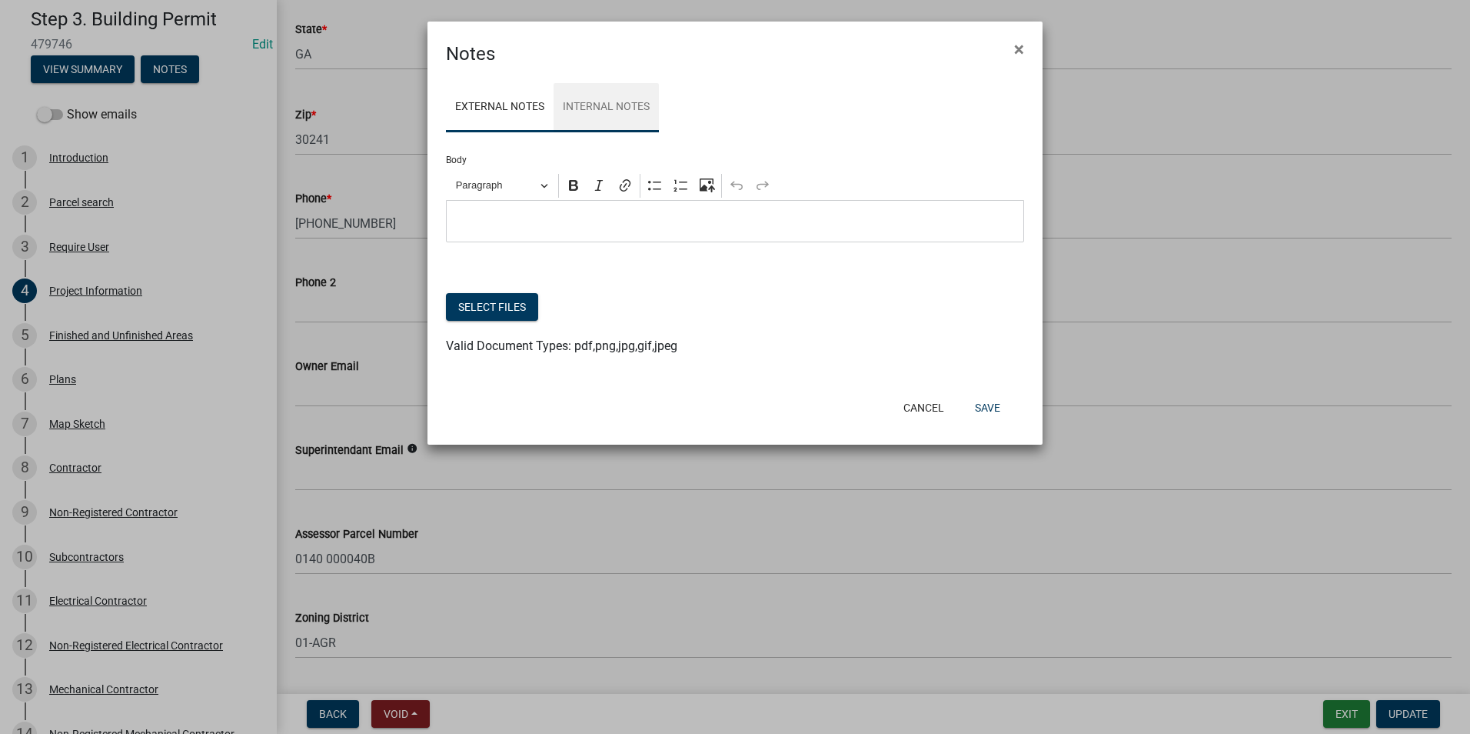
click at [601, 115] on link "Internal Notes" at bounding box center [606, 107] width 105 height 49
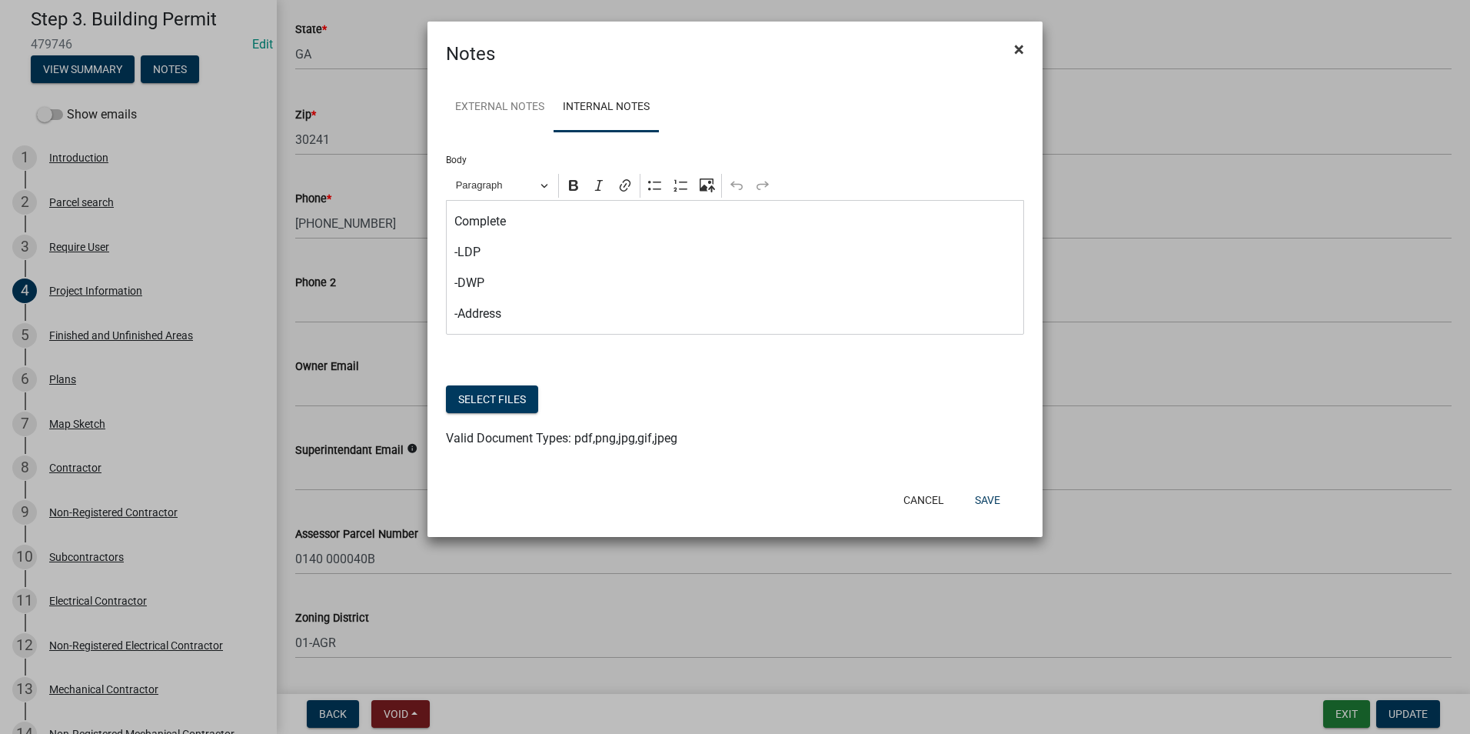
click at [1020, 48] on span "×" at bounding box center [1019, 49] width 10 height 22
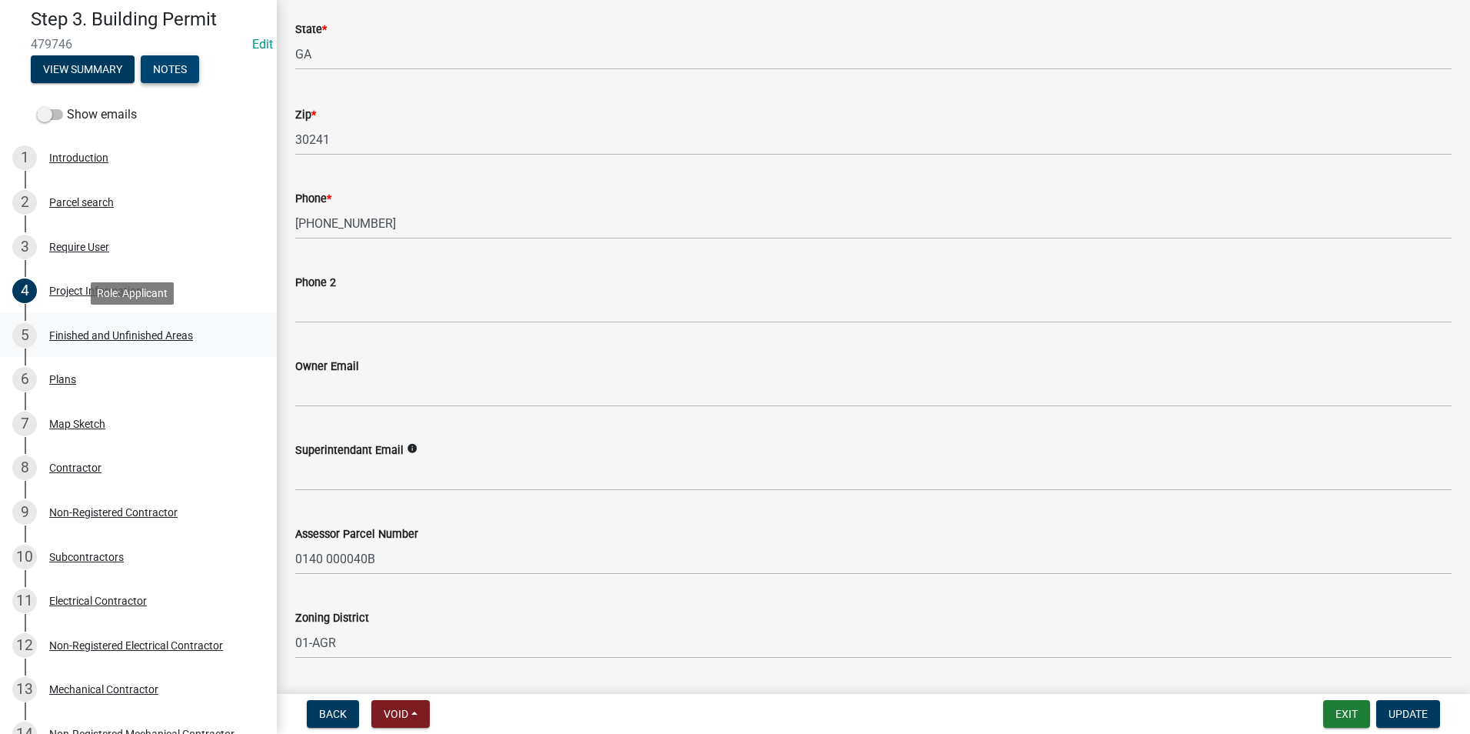
scroll to position [0, 0]
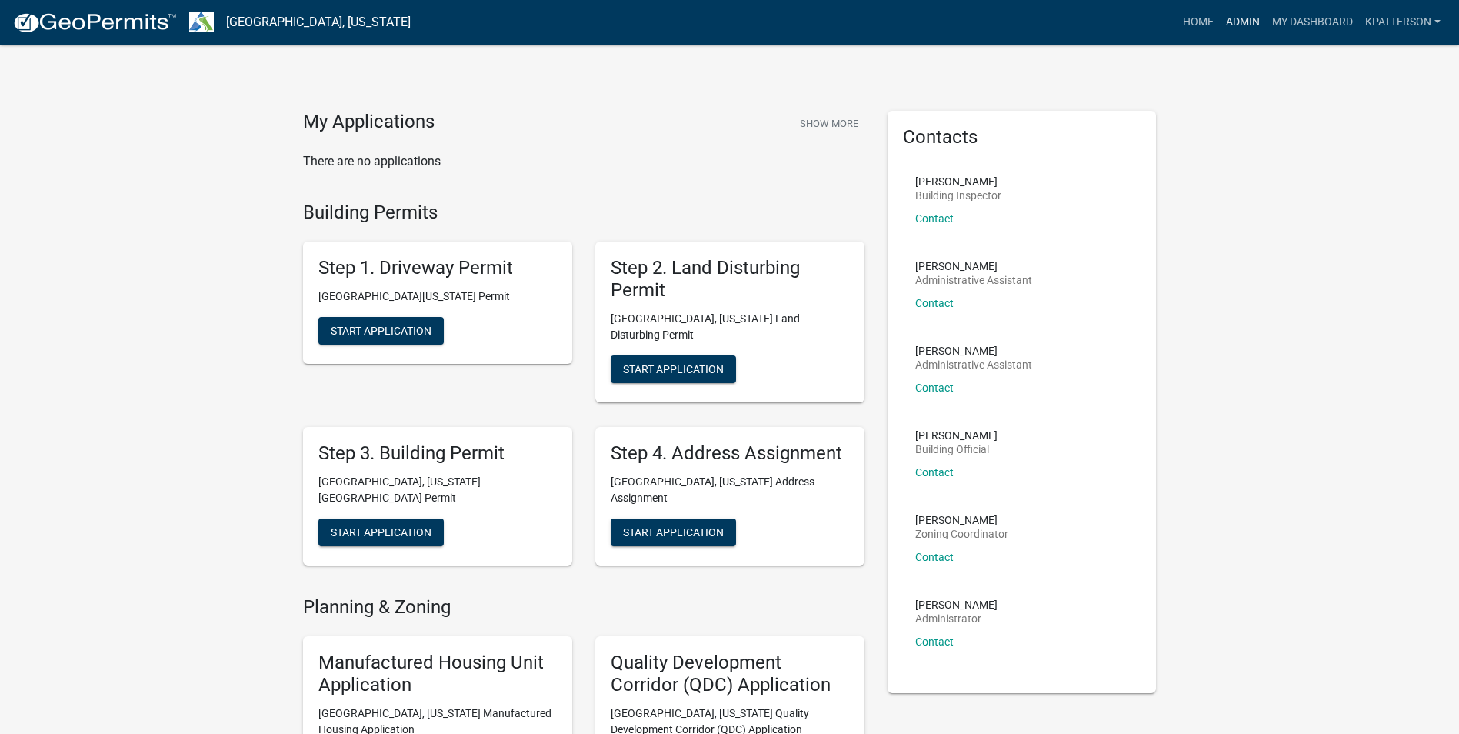
click at [1241, 19] on link "Admin" at bounding box center [1242, 22] width 46 height 29
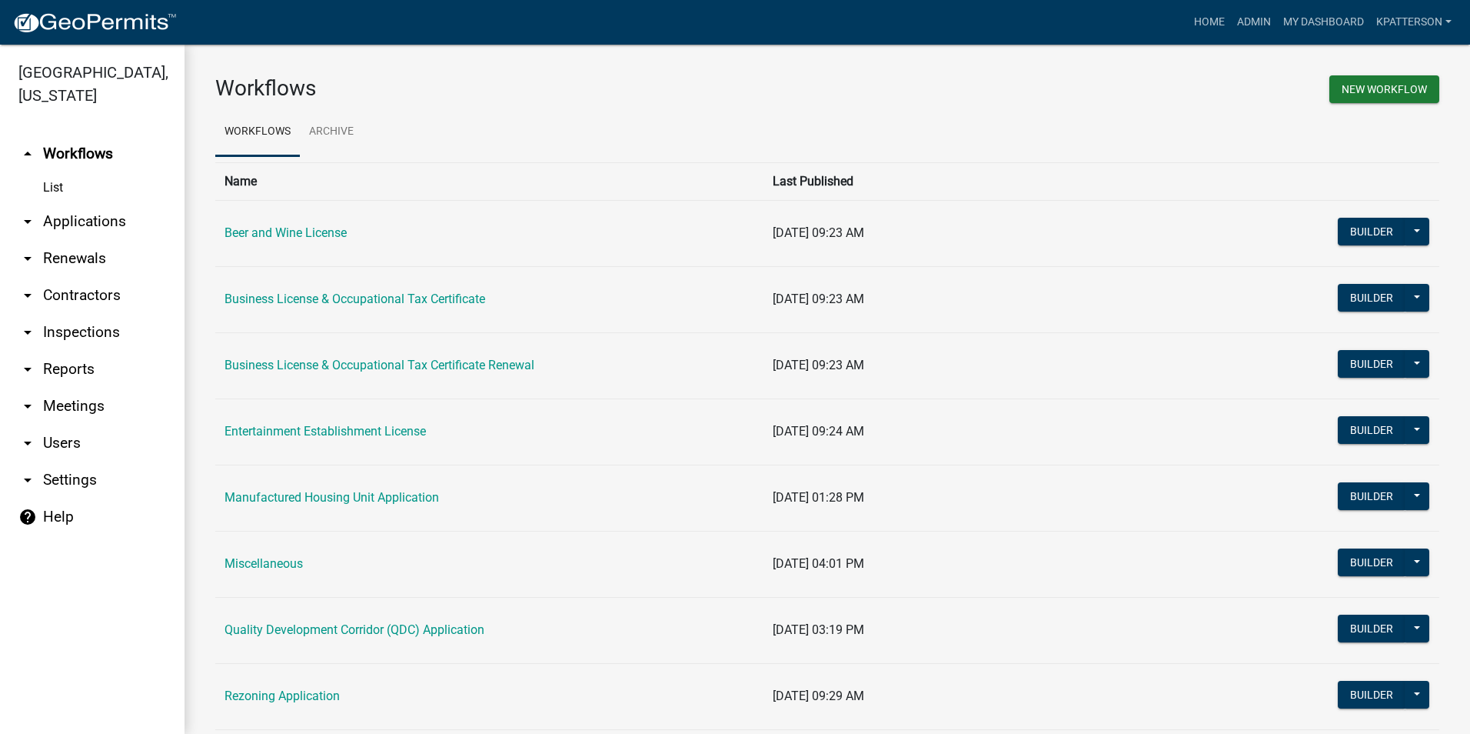
click at [109, 203] on link "arrow_drop_down Applications" at bounding box center [92, 221] width 185 height 37
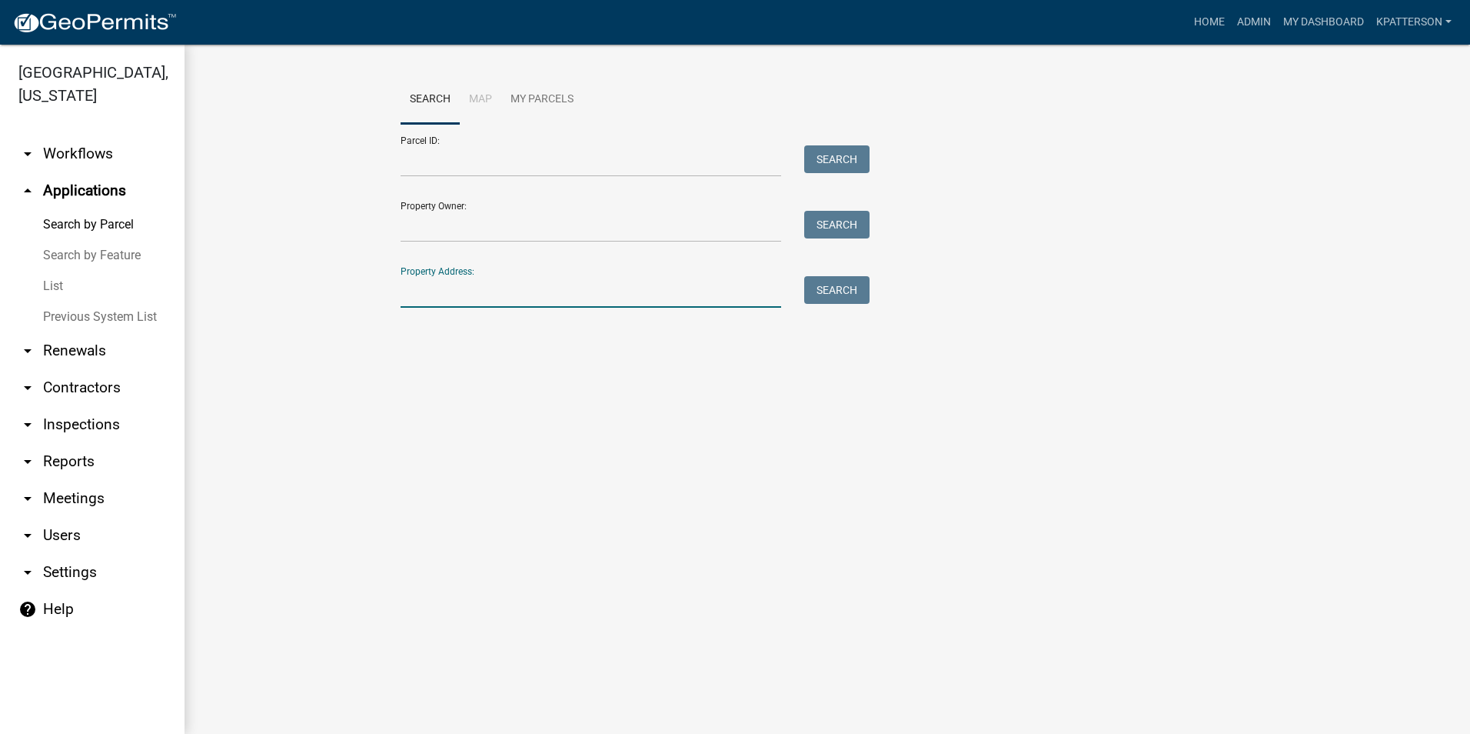
paste input "355 TUCKER RD"
type input "355 TUCKER RD"
click at [871, 276] on div "Search" at bounding box center [833, 292] width 81 height 32
click at [846, 289] on button "Search" at bounding box center [836, 290] width 65 height 28
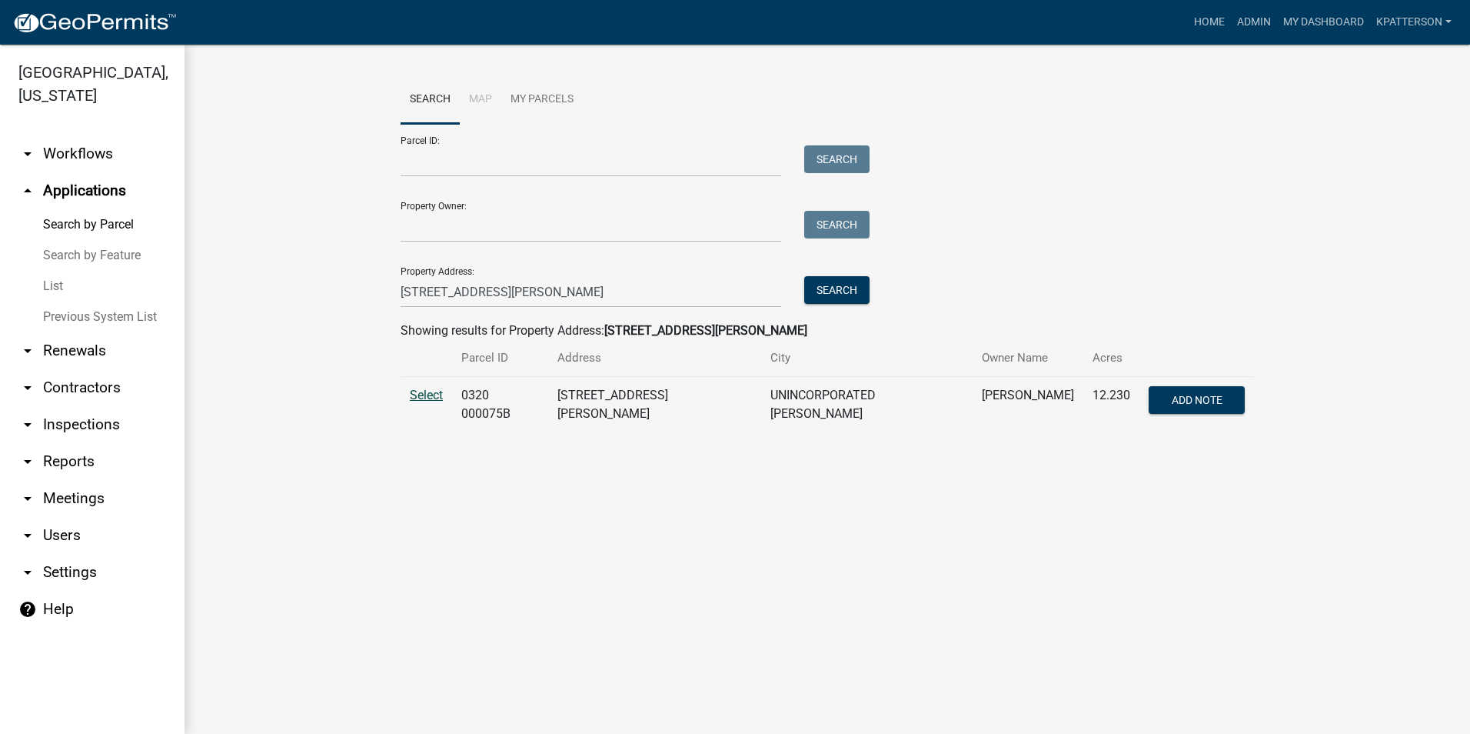
click at [435, 394] on span "Select" at bounding box center [426, 395] width 33 height 15
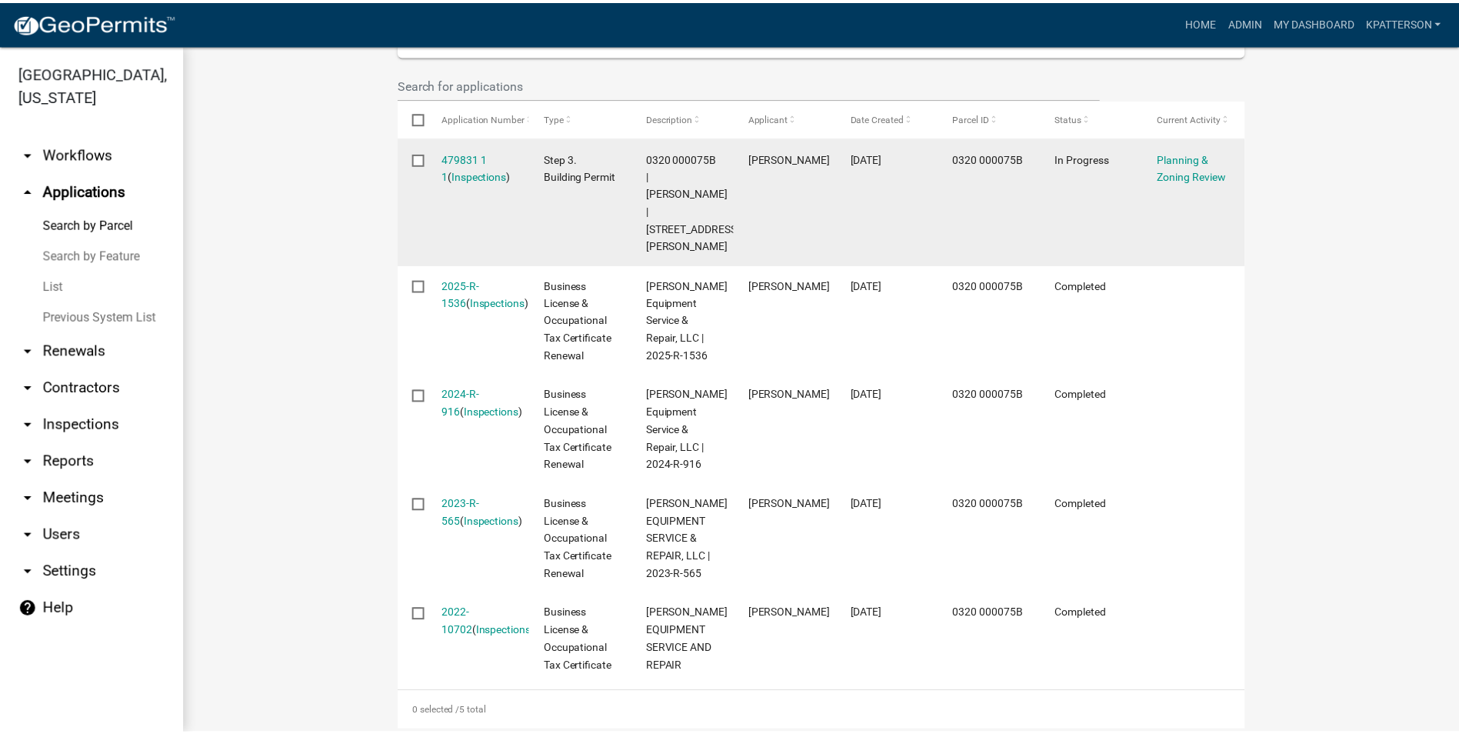
scroll to position [461, 0]
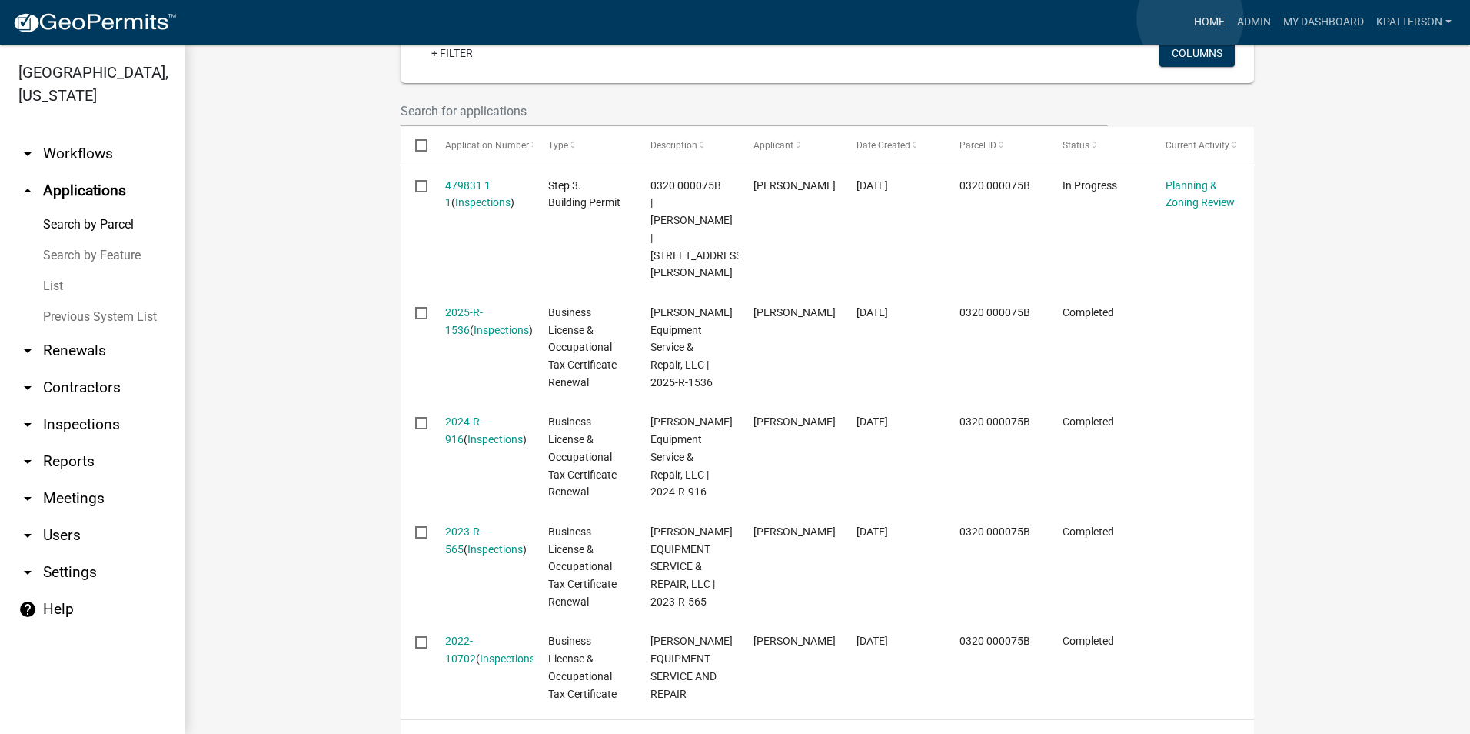
click at [1190, 18] on link "Home" at bounding box center [1209, 22] width 43 height 29
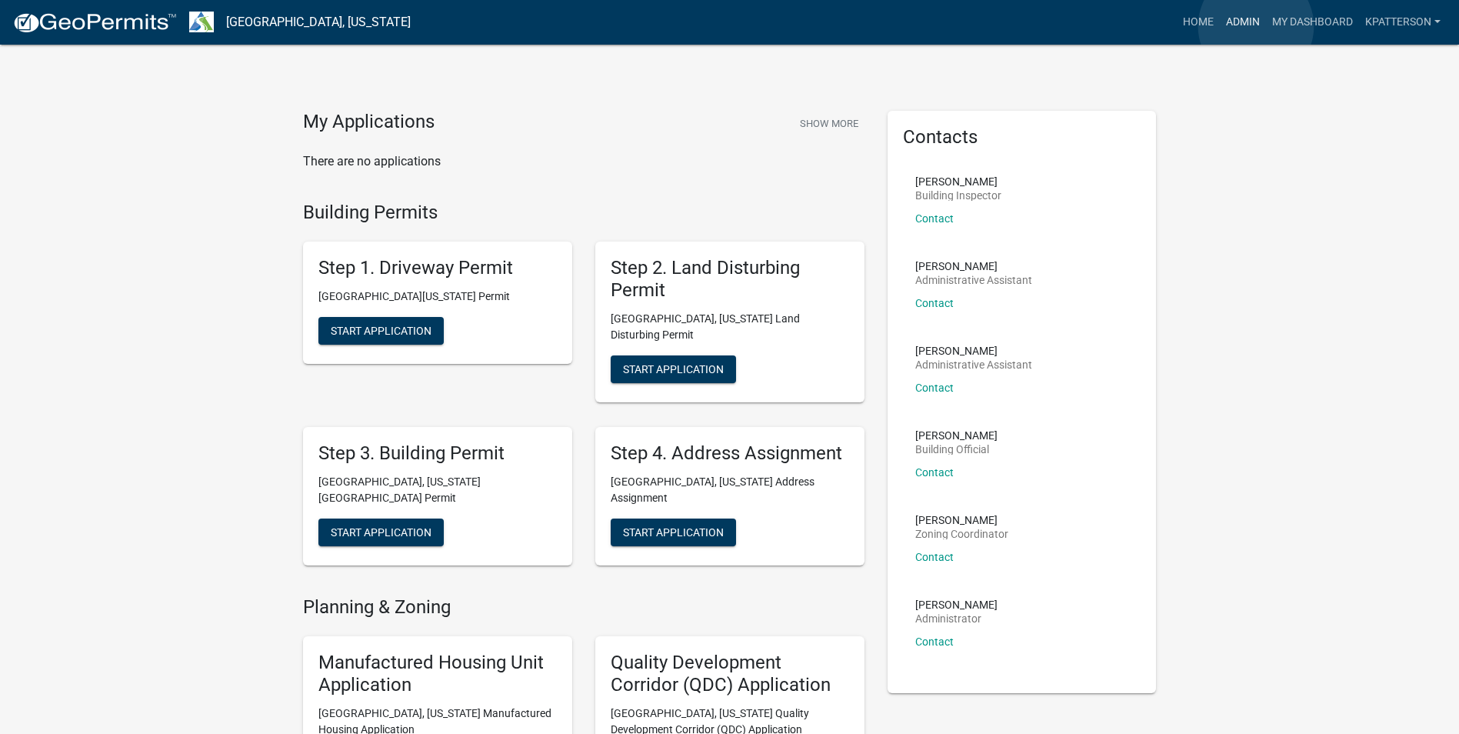
click at [1256, 26] on link "Admin" at bounding box center [1242, 22] width 46 height 29
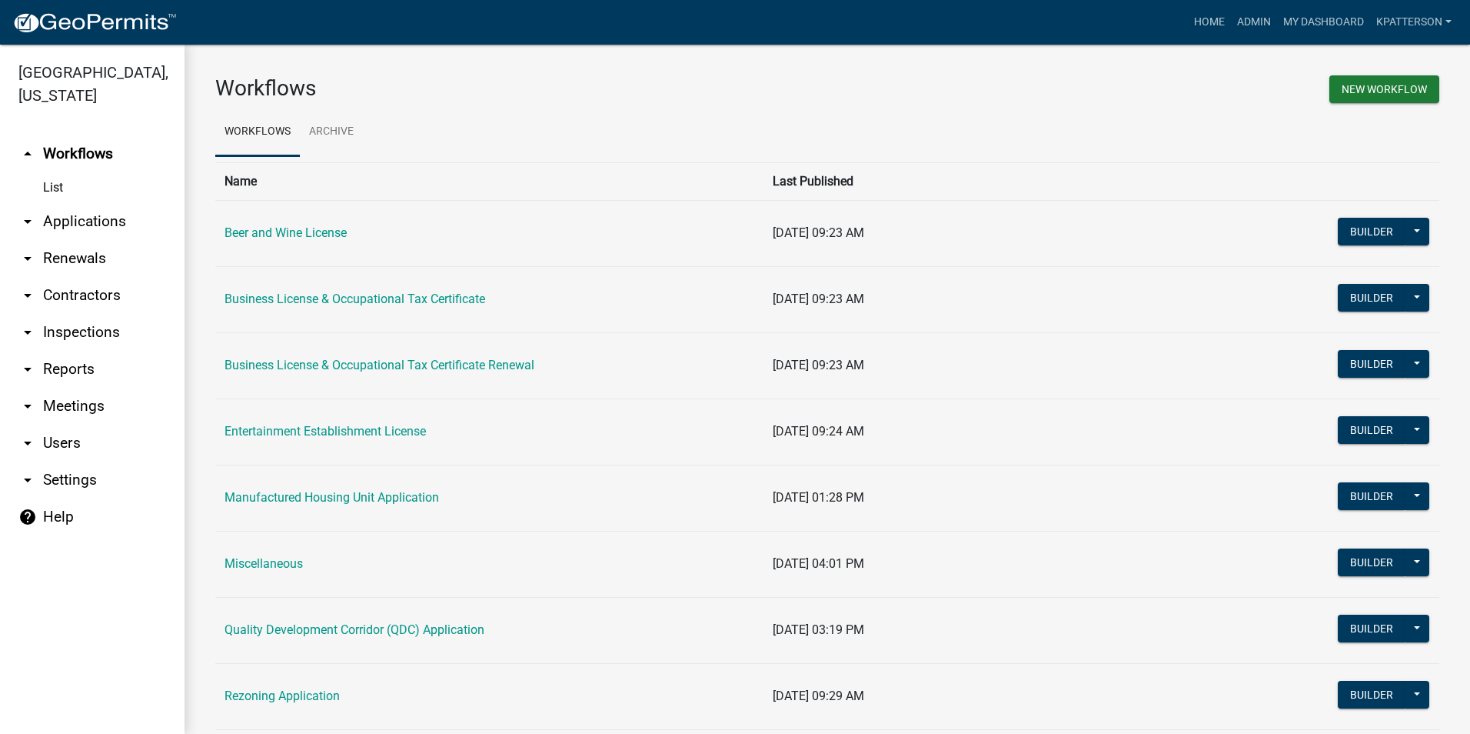
click at [67, 203] on link "arrow_drop_down Applications" at bounding box center [92, 221] width 185 height 37
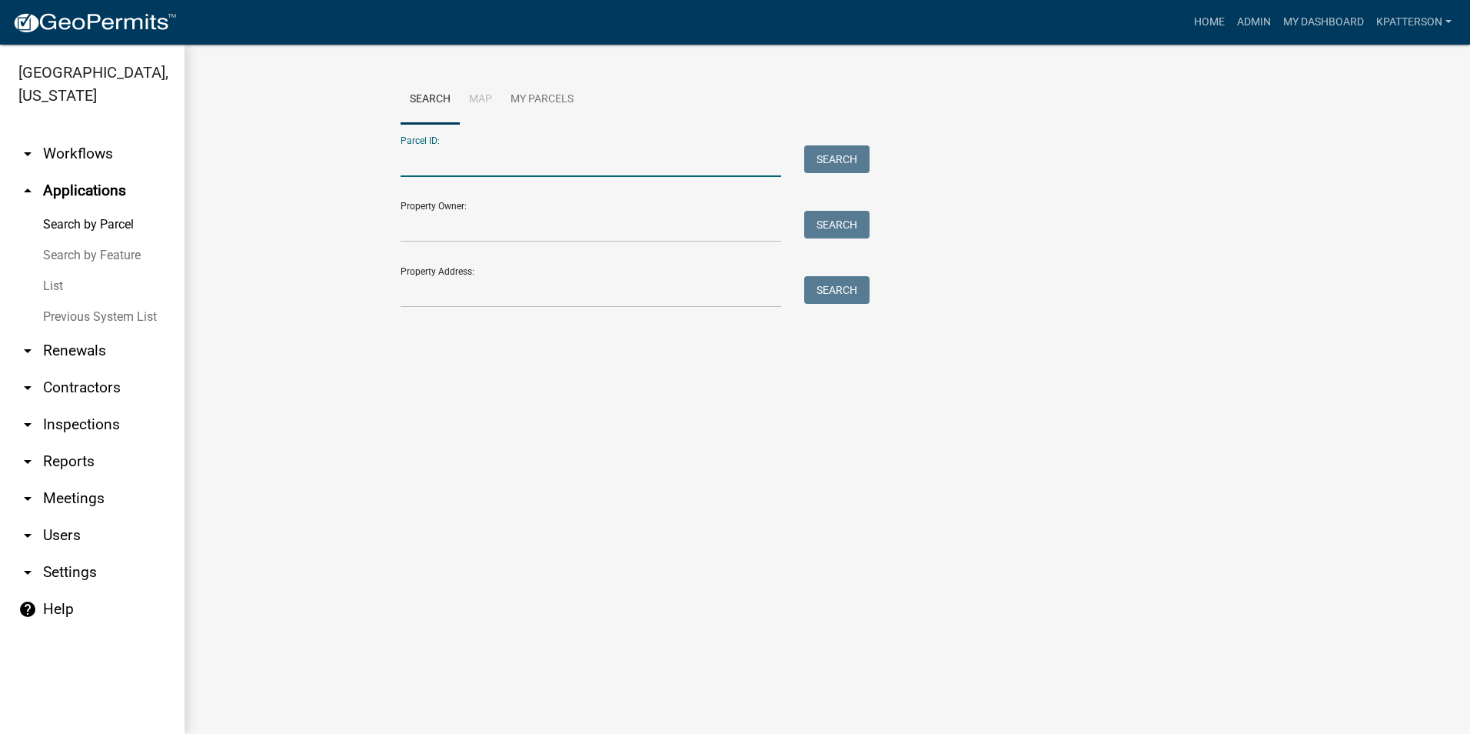
paste input "0140 000040B"
type input "0140 000040B"
click at [840, 158] on button "Search" at bounding box center [836, 159] width 65 height 28
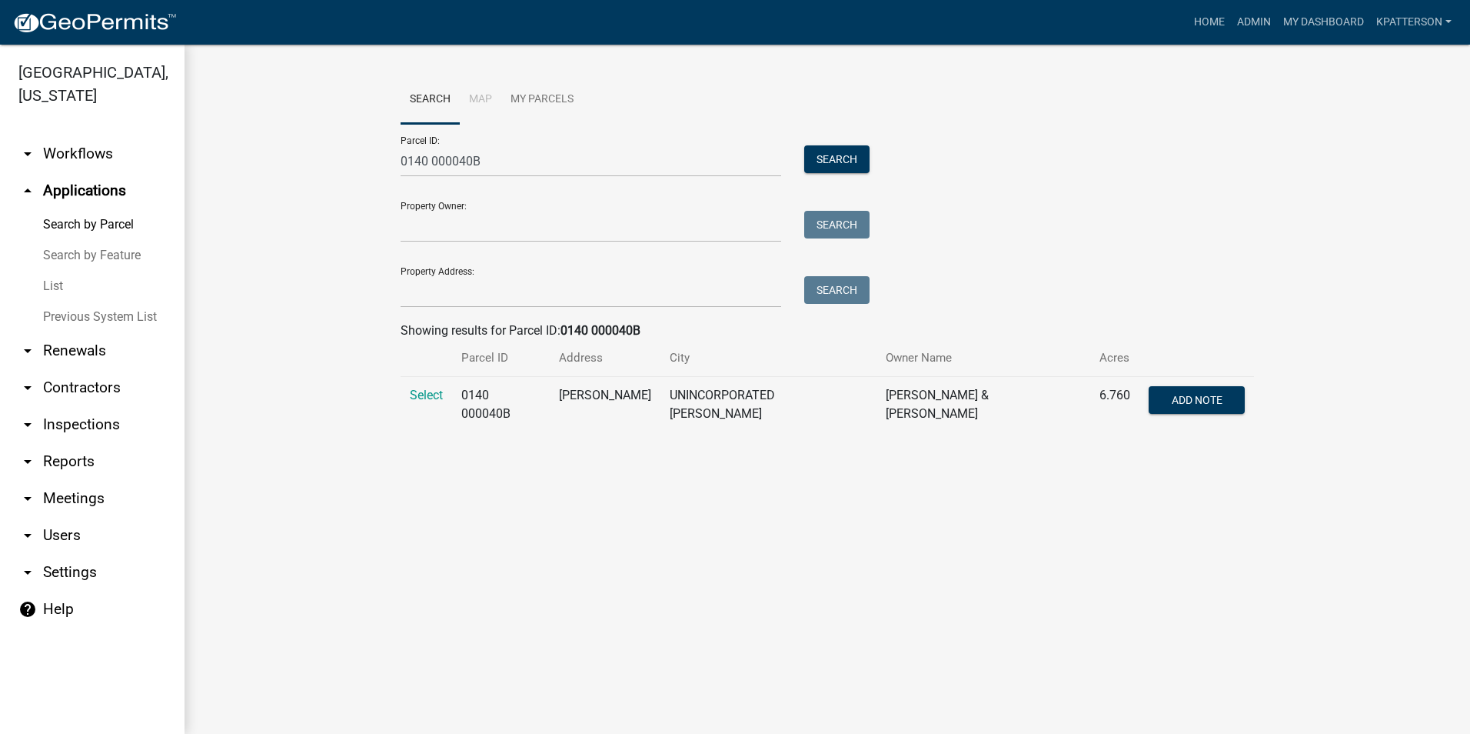
click at [446, 404] on td "Select" at bounding box center [427, 405] width 52 height 56
click at [440, 396] on span "Select" at bounding box center [426, 395] width 33 height 15
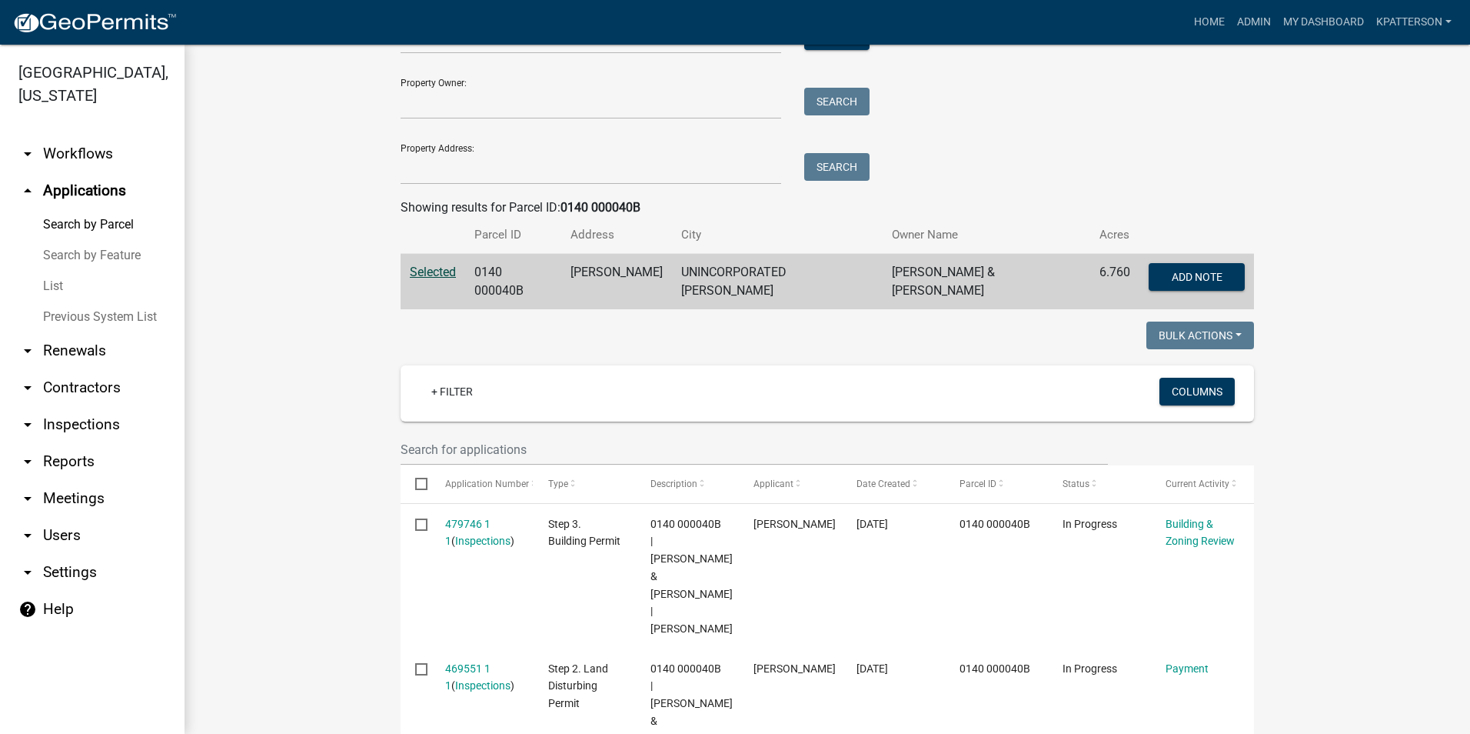
scroll to position [47, 0]
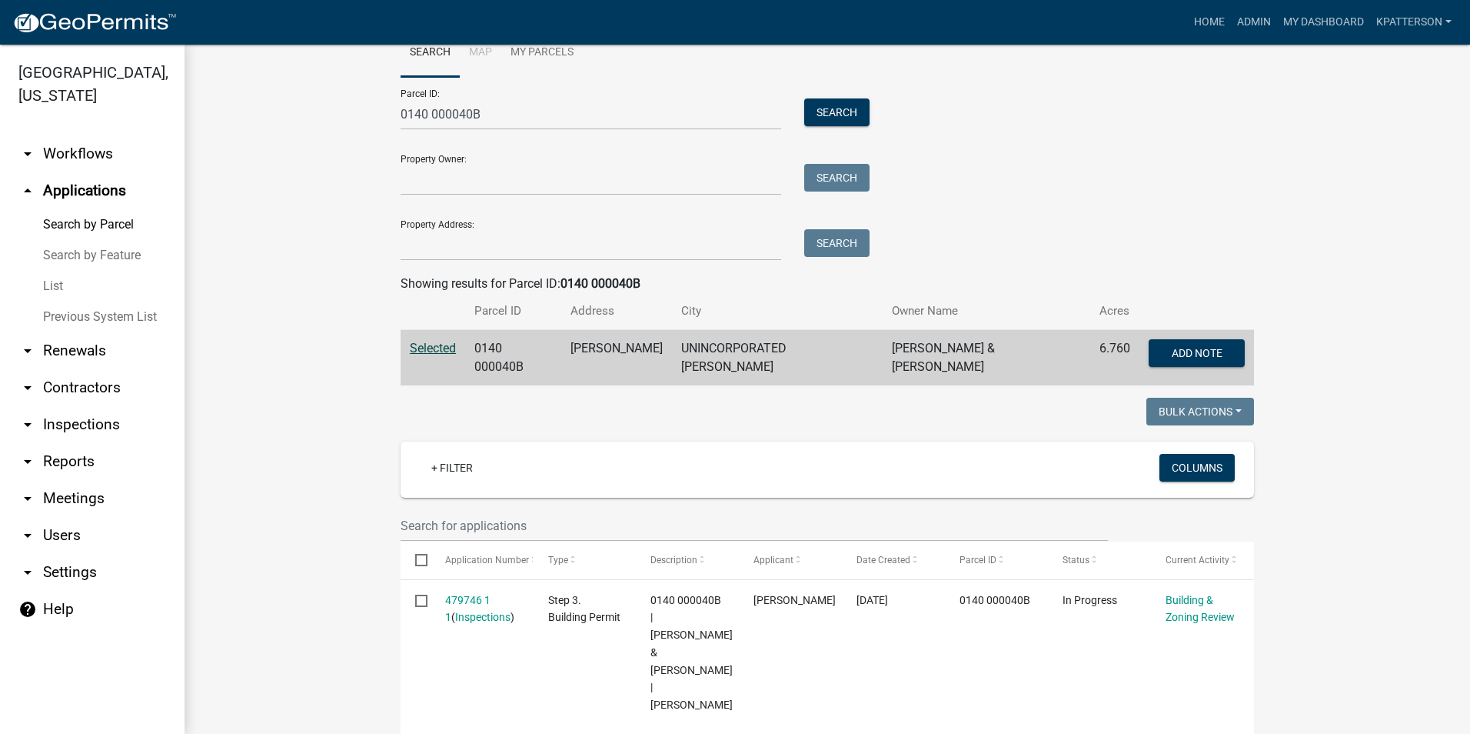
click at [85, 135] on link "arrow_drop_down Workflows" at bounding box center [92, 153] width 185 height 37
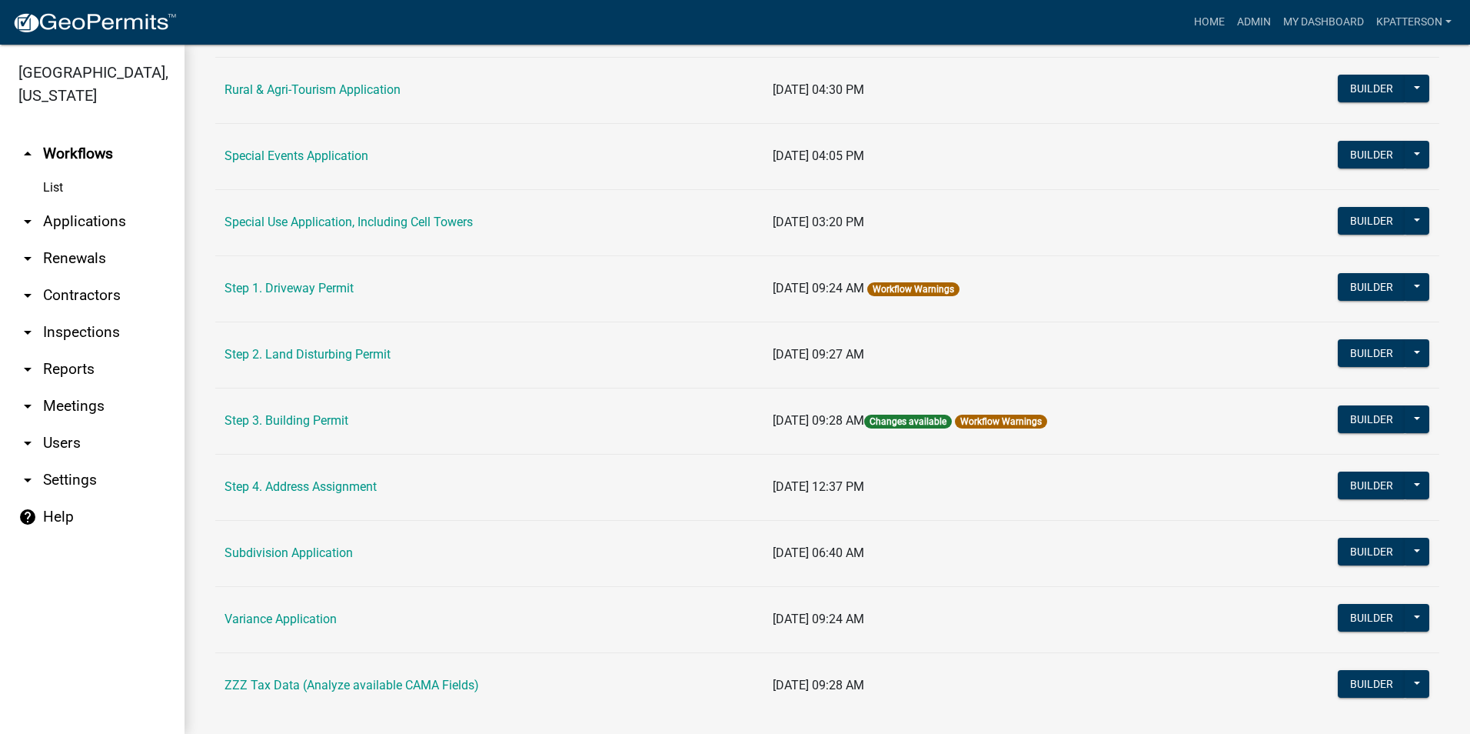
scroll to position [692, 0]
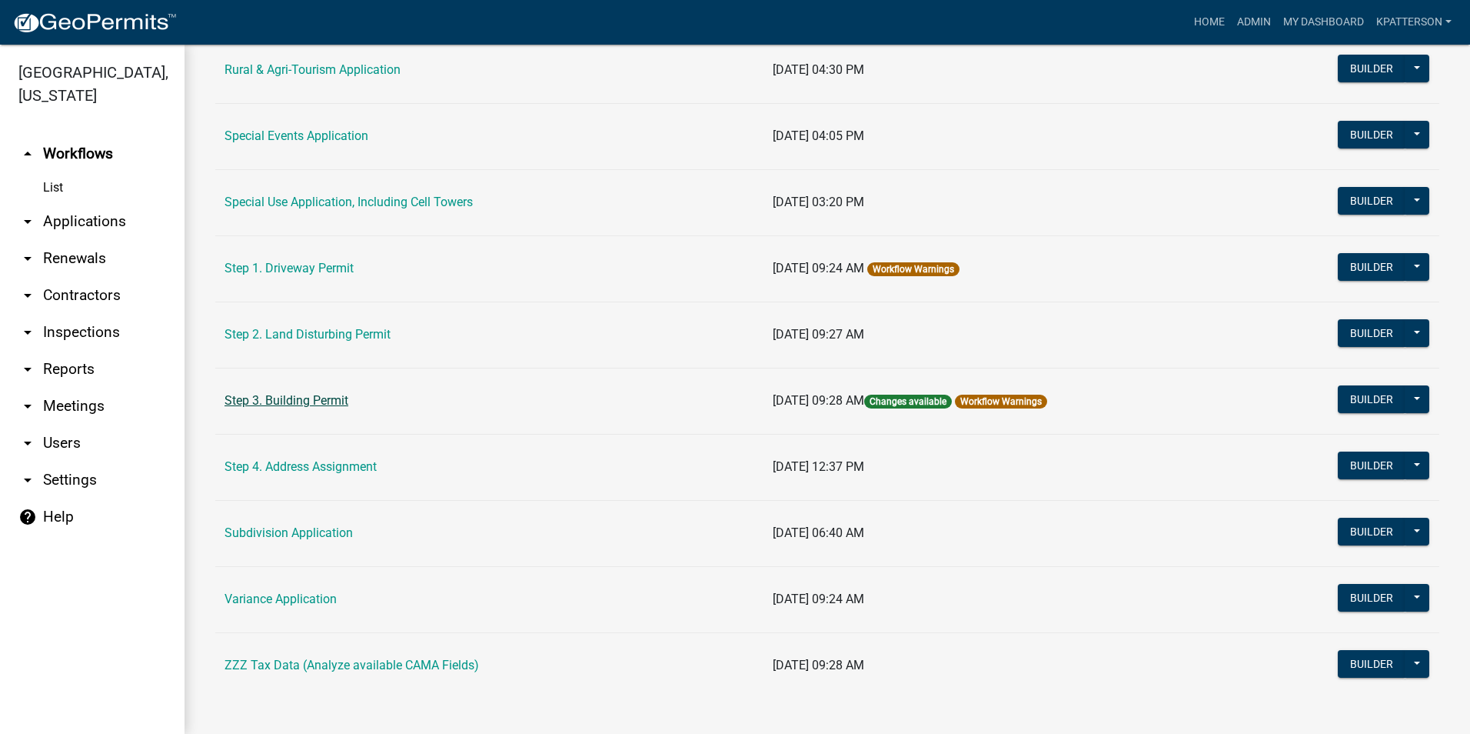
click at [322, 404] on link "Step 3. Building Permit" at bounding box center [287, 400] width 124 height 15
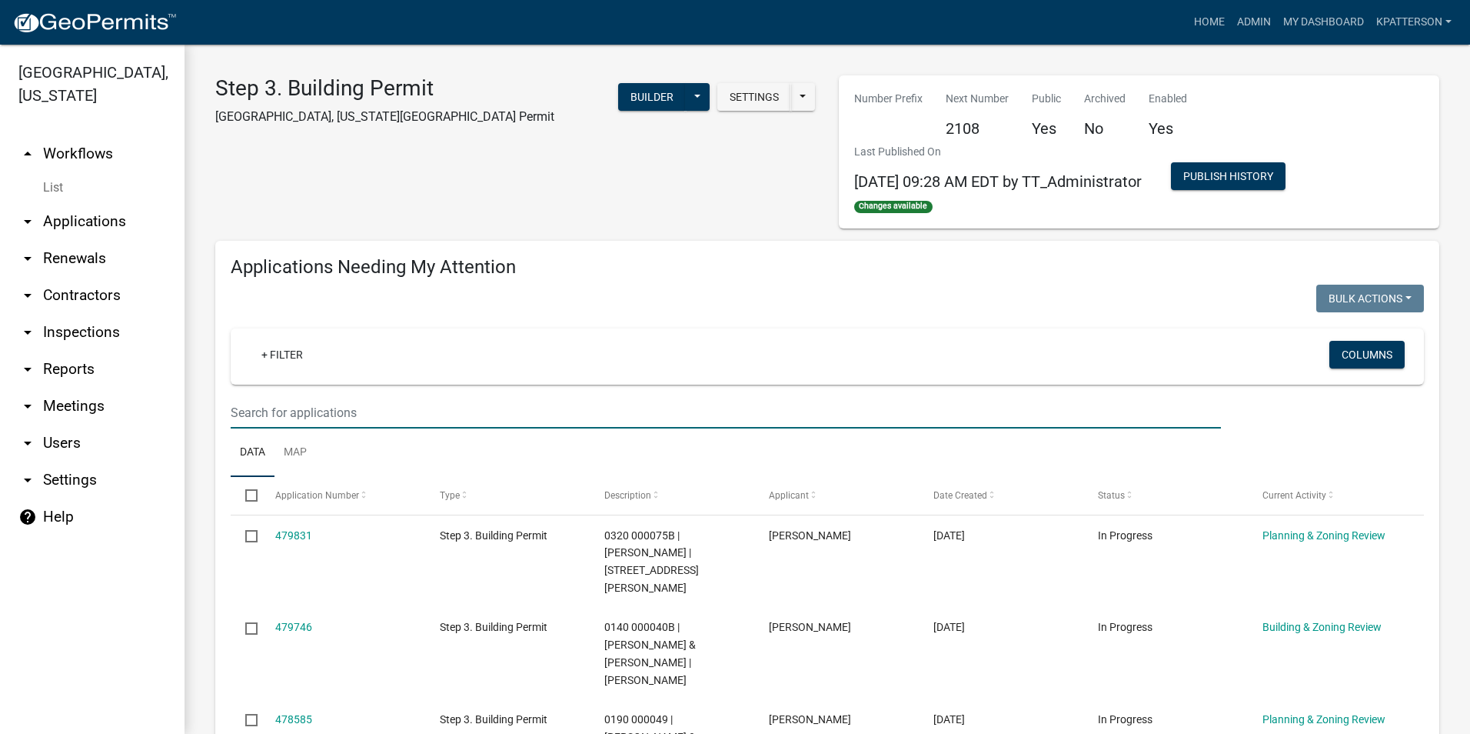
click at [337, 409] on input "text" at bounding box center [726, 413] width 990 height 32
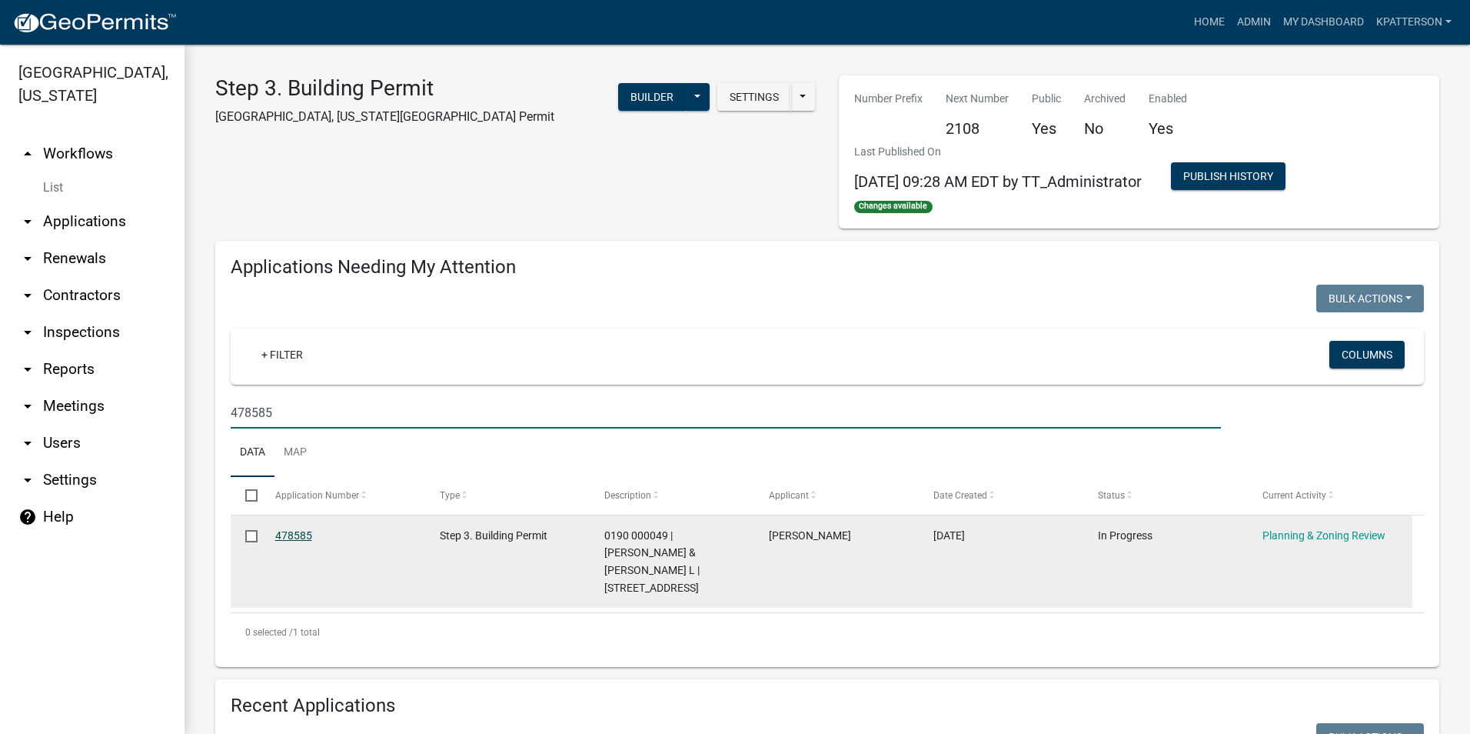
type input "478585"
click at [306, 536] on link "478585" at bounding box center [293, 535] width 37 height 12
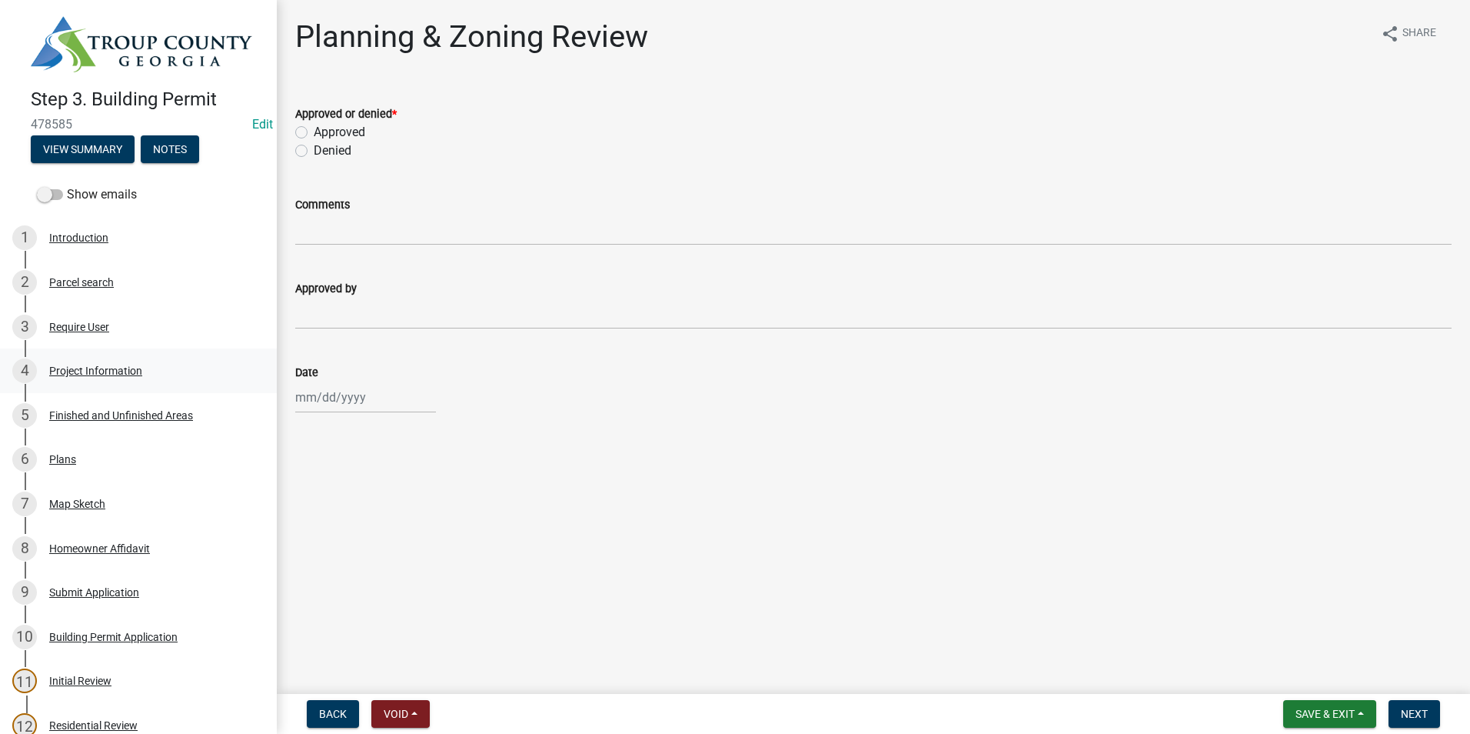
click at [134, 365] on div "Project Information" at bounding box center [95, 370] width 93 height 11
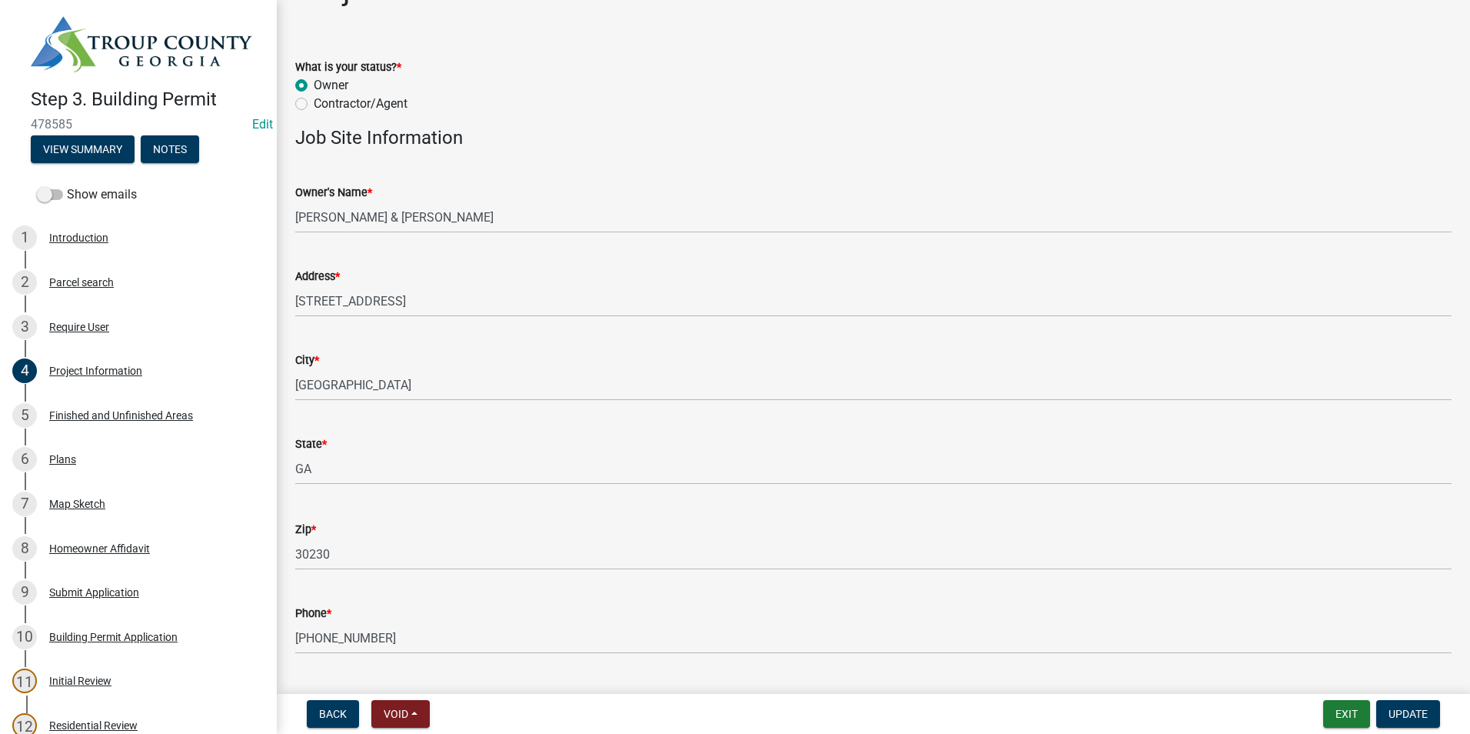
scroll to position [19, 0]
